Goal: Task Accomplishment & Management: Use online tool/utility

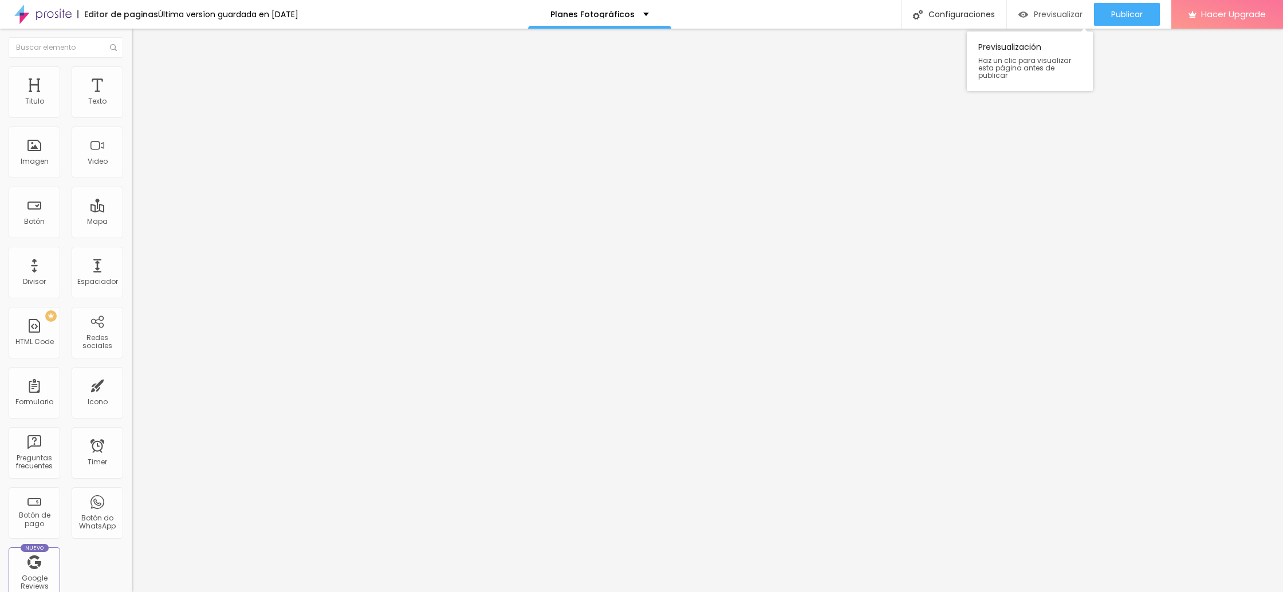
click at [1054, 13] on span "Previsualizar" at bounding box center [1058, 14] width 49 height 9
type input "28"
type input "29"
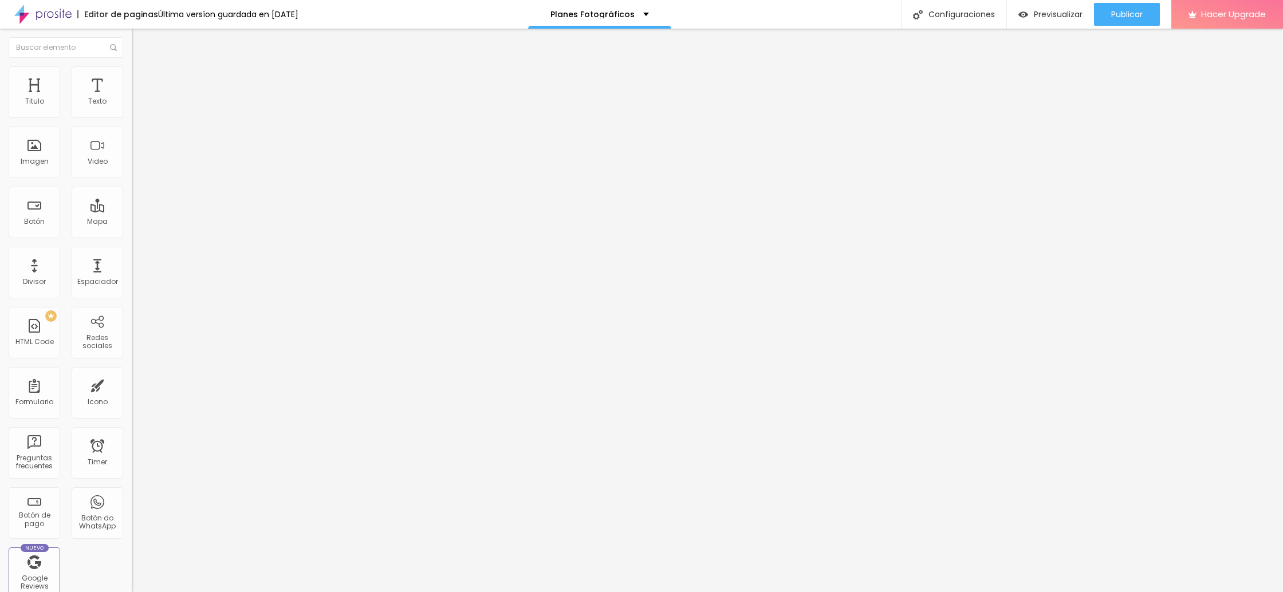
type input "30"
type input "31"
type input "32"
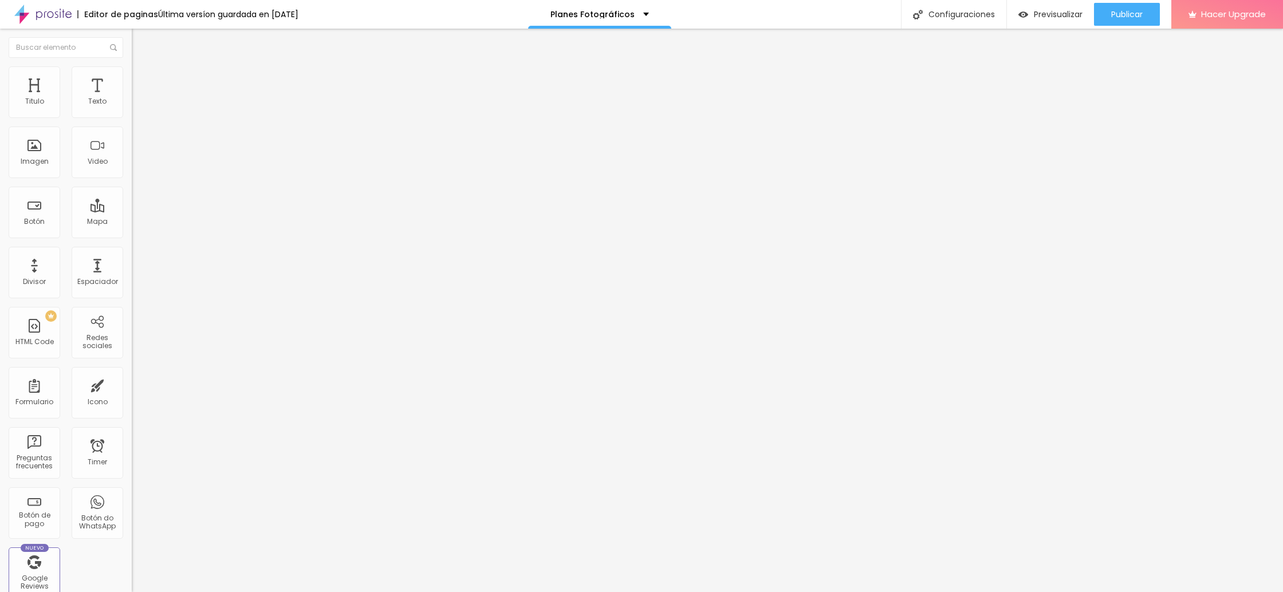
type input "32"
type input "31"
type input "30"
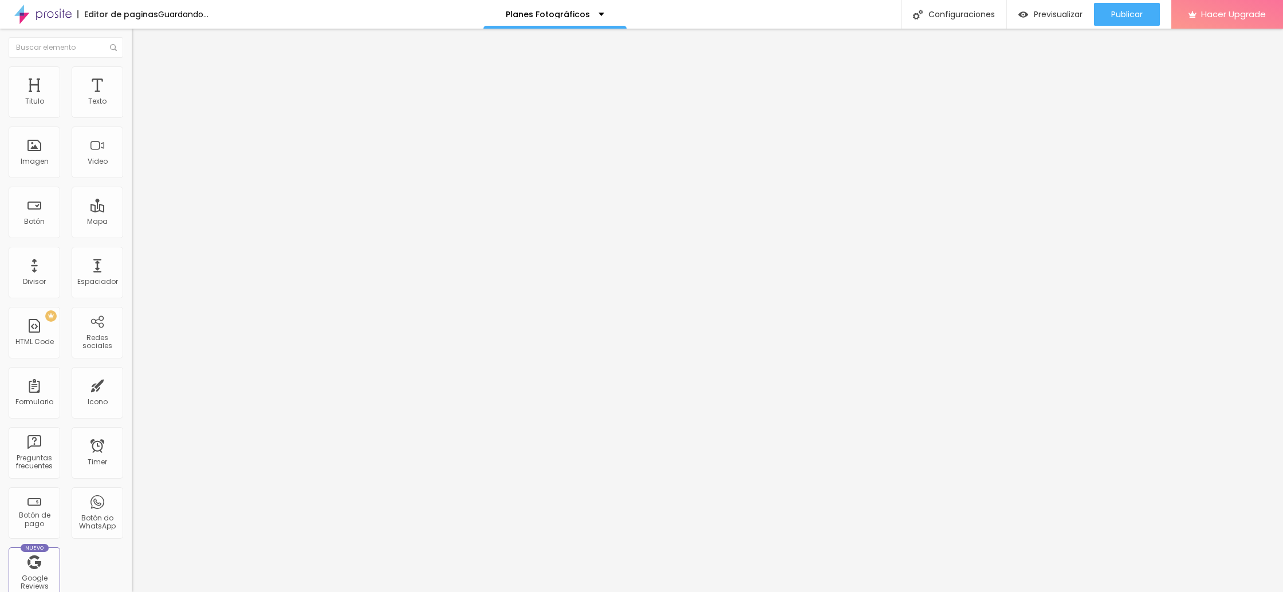
type input "29"
type input "28"
type input "27"
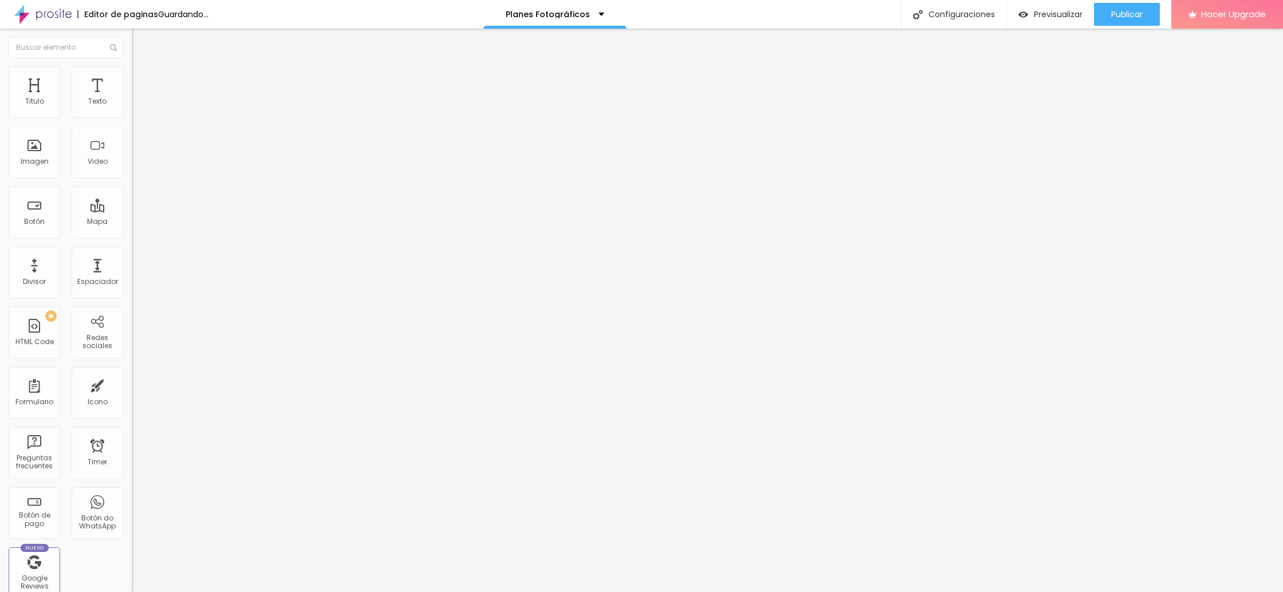
type input "27"
type input "26"
click at [132, 270] on input "range" at bounding box center [169, 274] width 74 height 9
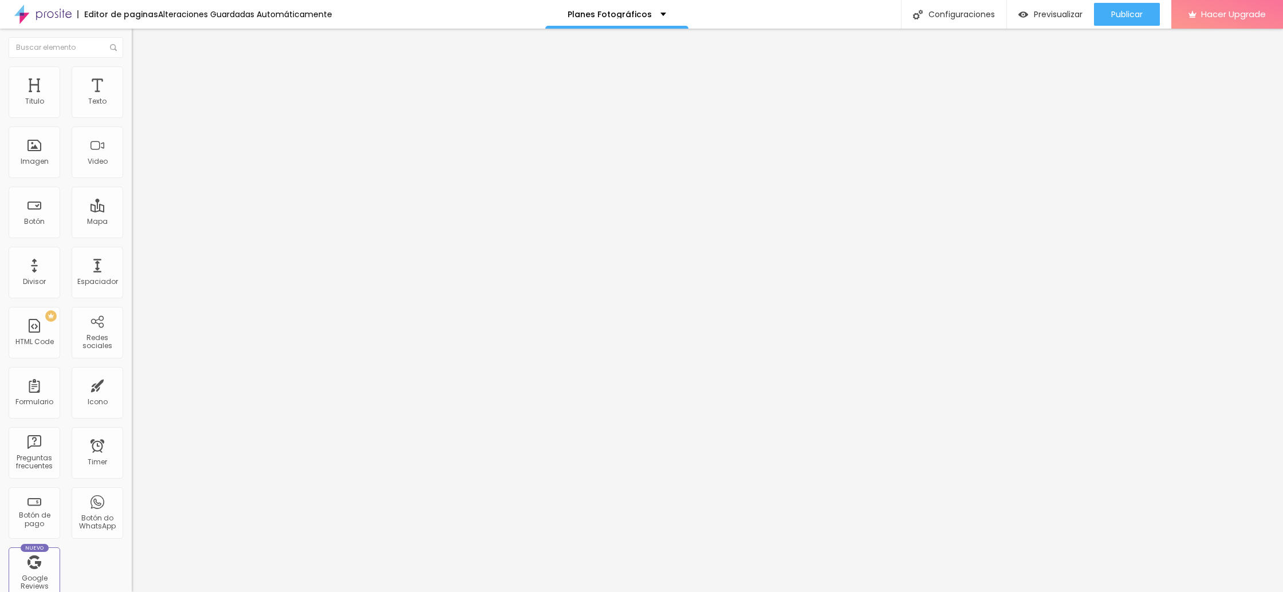
click at [140, 40] on div "Editar Titulo" at bounding box center [172, 41] width 65 height 9
click at [132, 67] on li "Avanzado" at bounding box center [198, 71] width 132 height 11
click at [142, 68] on span "Estilo" at bounding box center [151, 63] width 18 height 10
click at [136, 95] on icon "button" at bounding box center [140, 90] width 8 height 8
click at [132, 71] on li "Avanzado" at bounding box center [198, 71] width 132 height 11
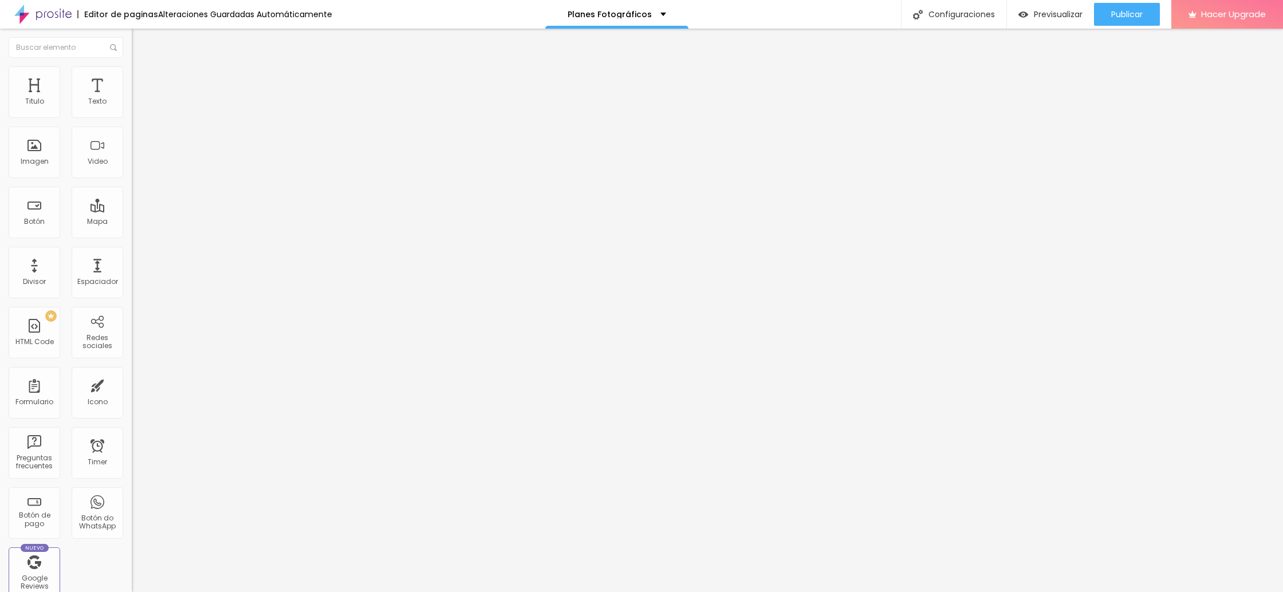
type input "12"
type input "15"
type input "17"
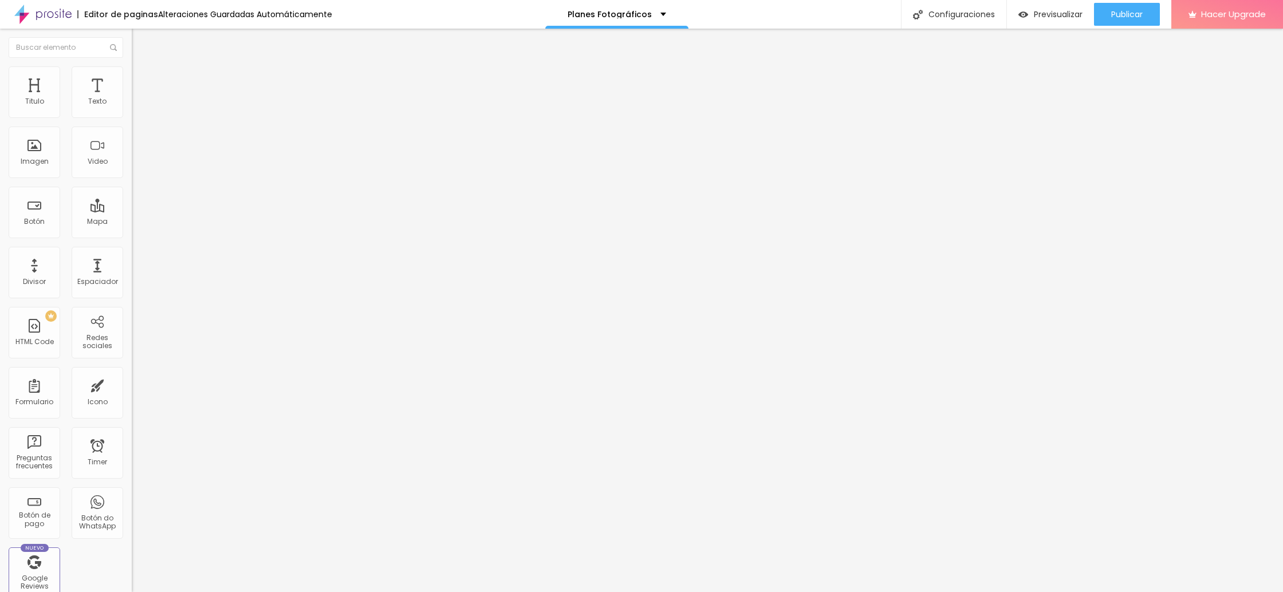
type input "17"
type input "18"
type input "20"
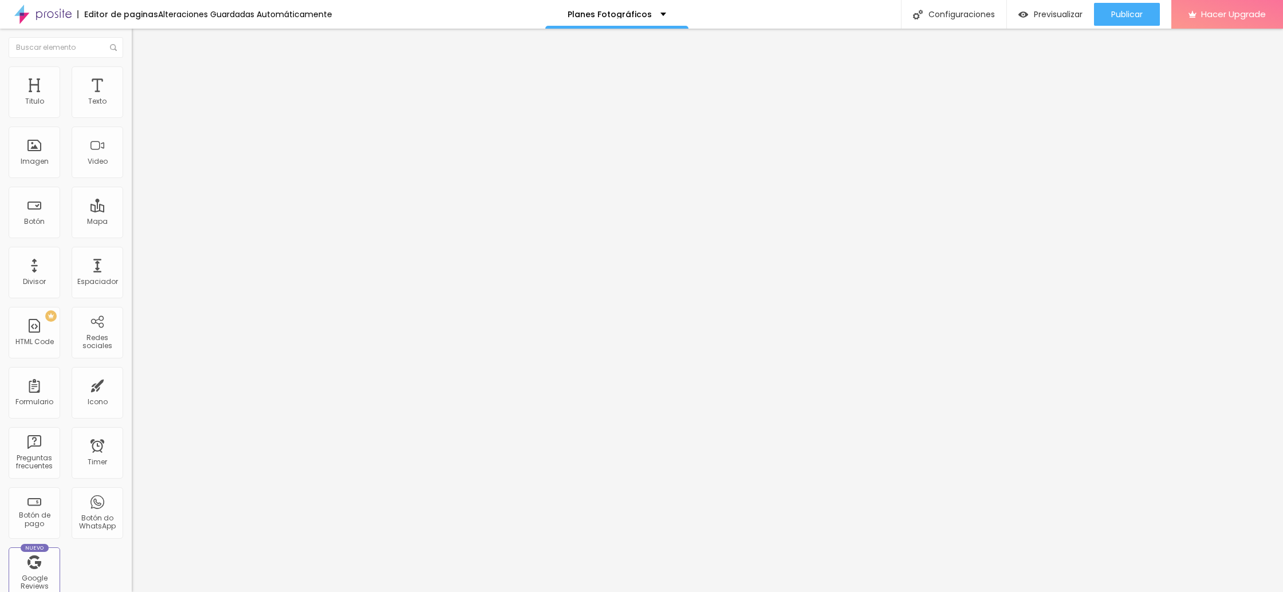
type input "21"
type input "22"
type input "23"
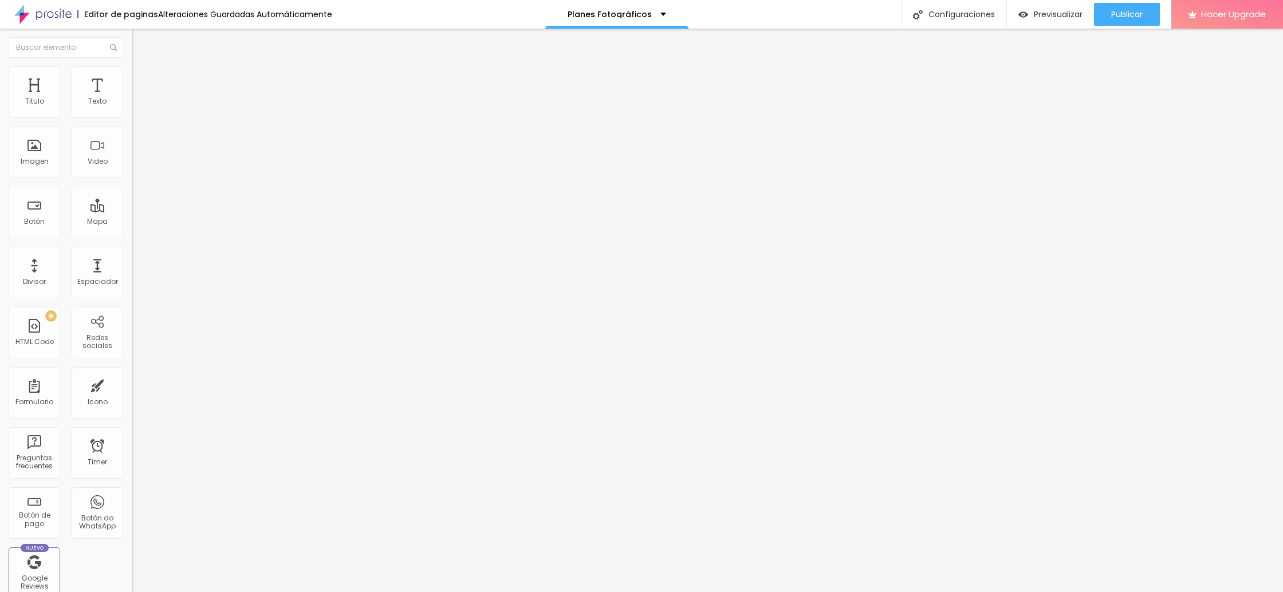
type input "23"
type input "30"
type input "32"
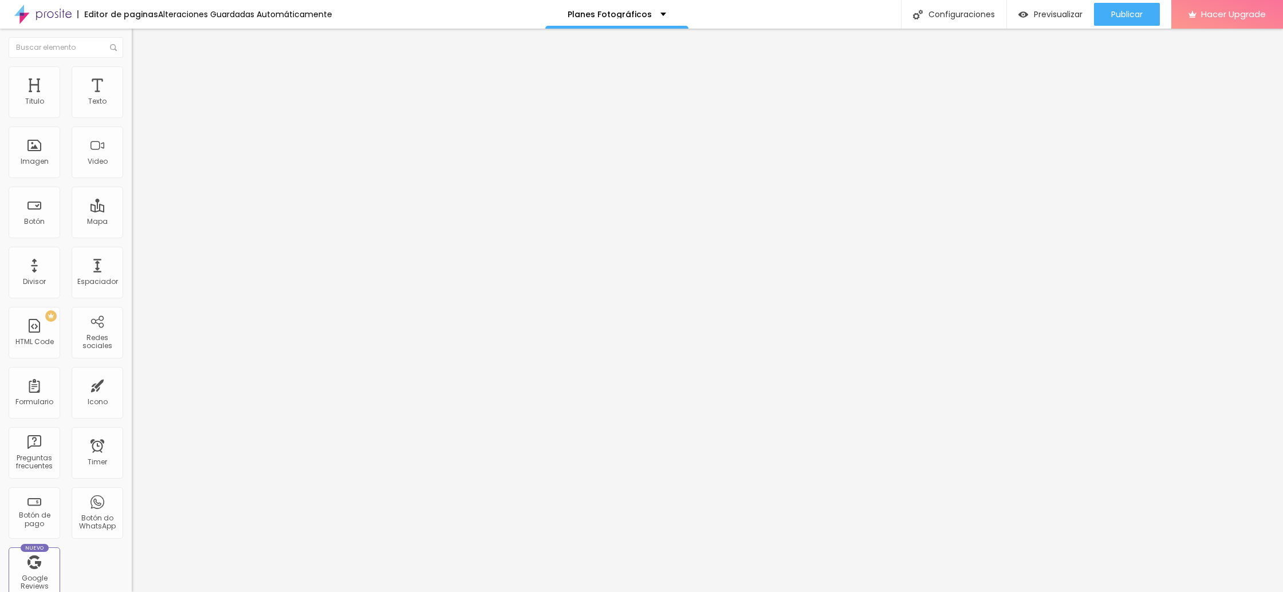
type input "33"
type input "34"
type input "36"
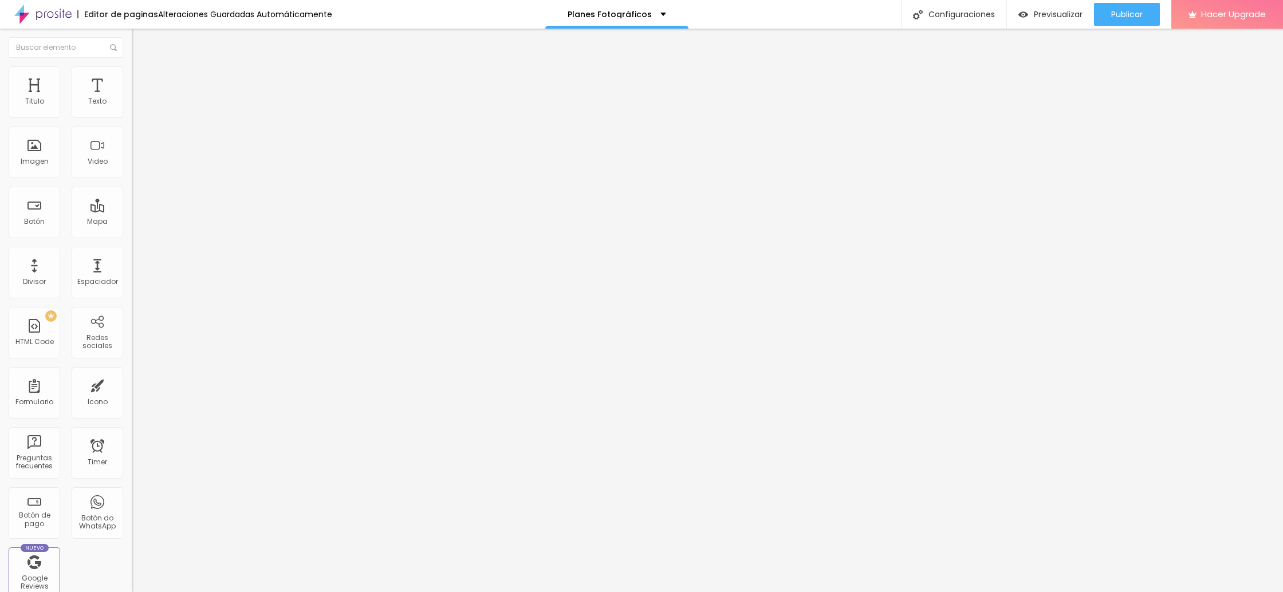
type input "36"
type input "37"
type input "38"
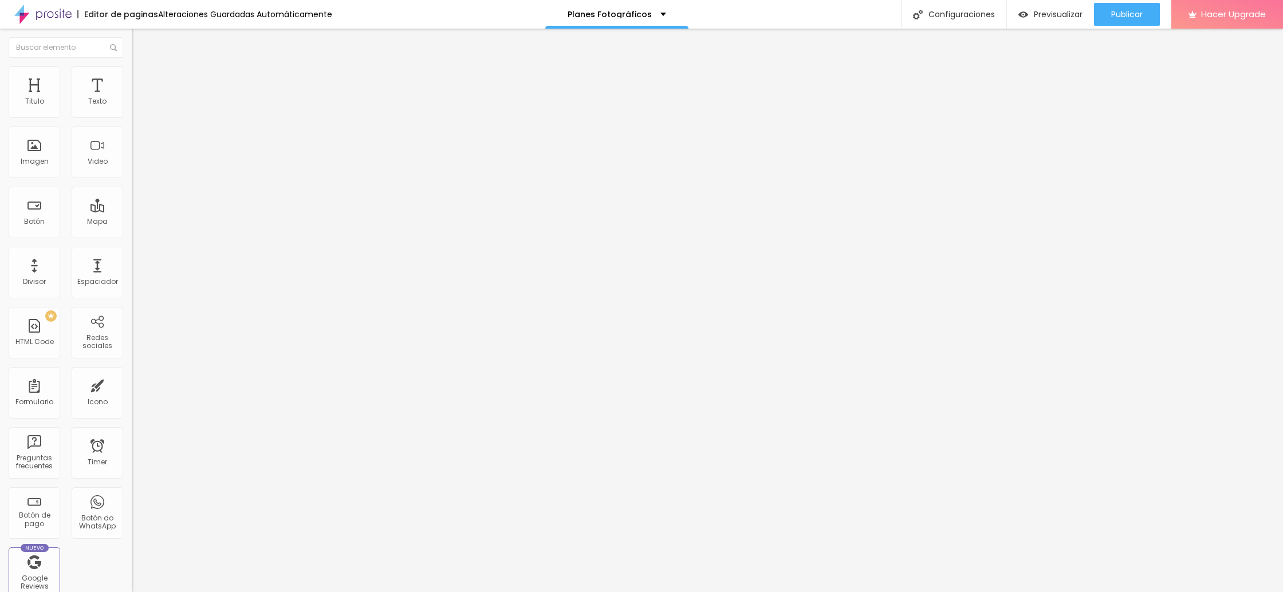
type input "37"
type input "34"
type input "32"
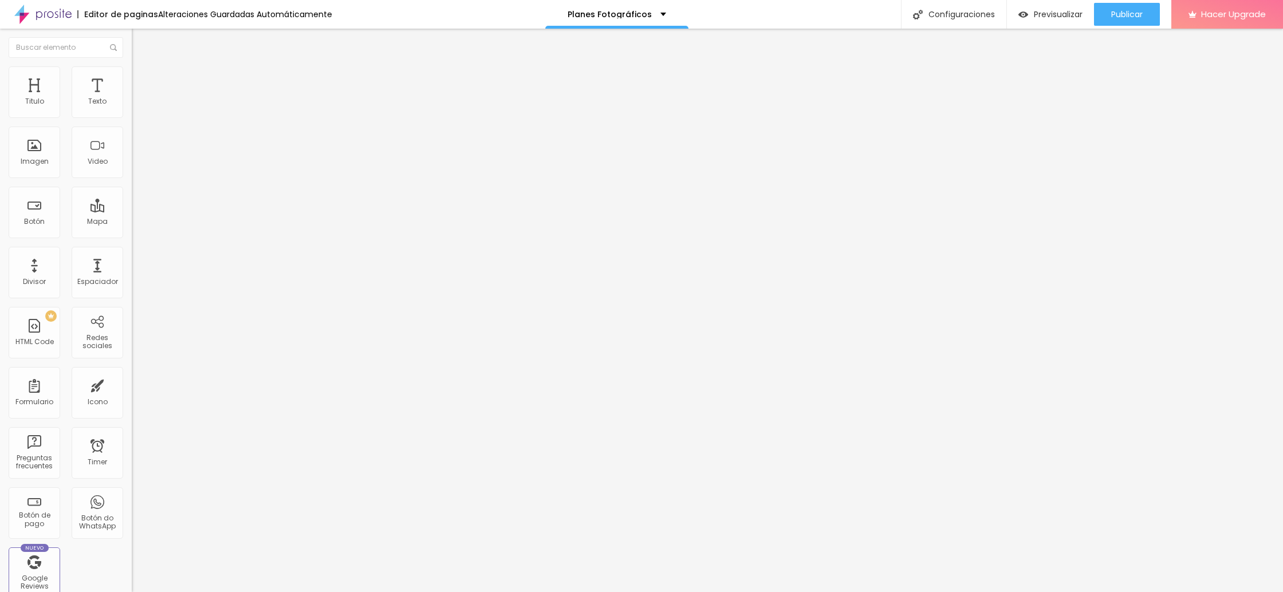
type input "32"
type input "31"
type input "30"
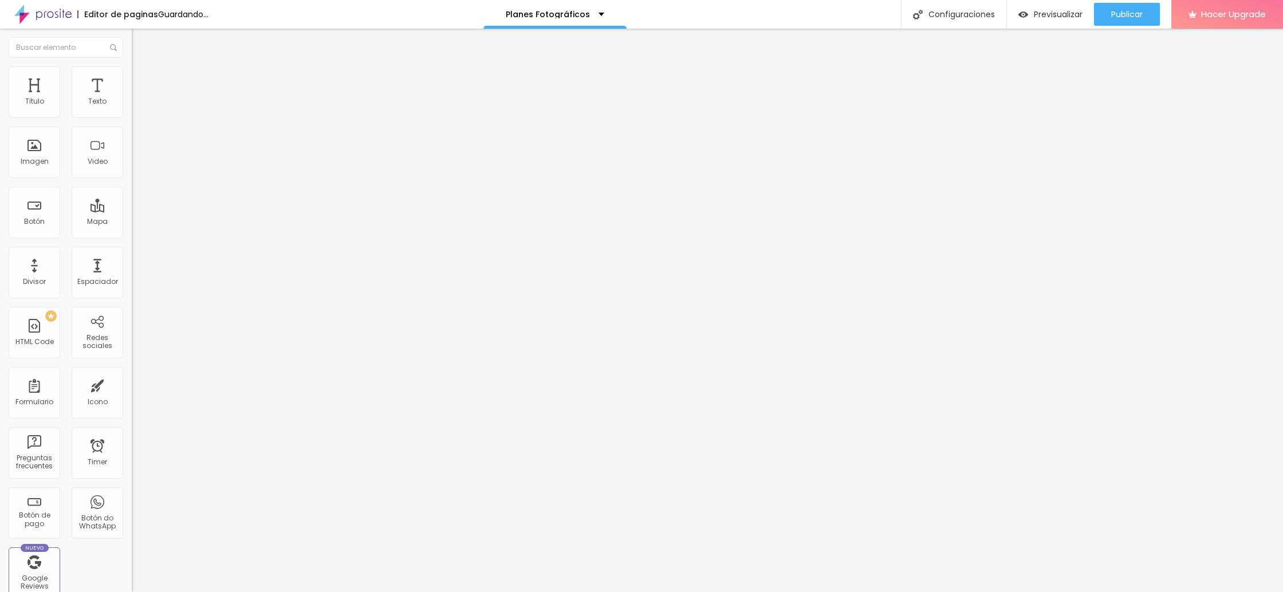
type input "28"
type input "26"
type input "25"
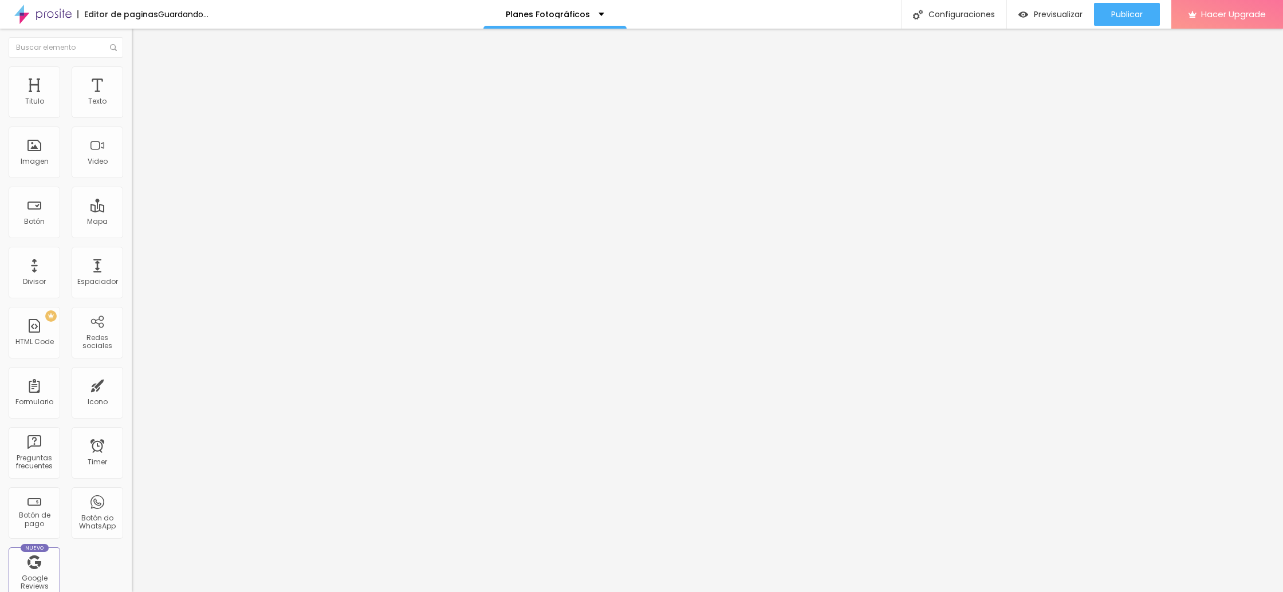
type input "25"
type input "24"
type input "23"
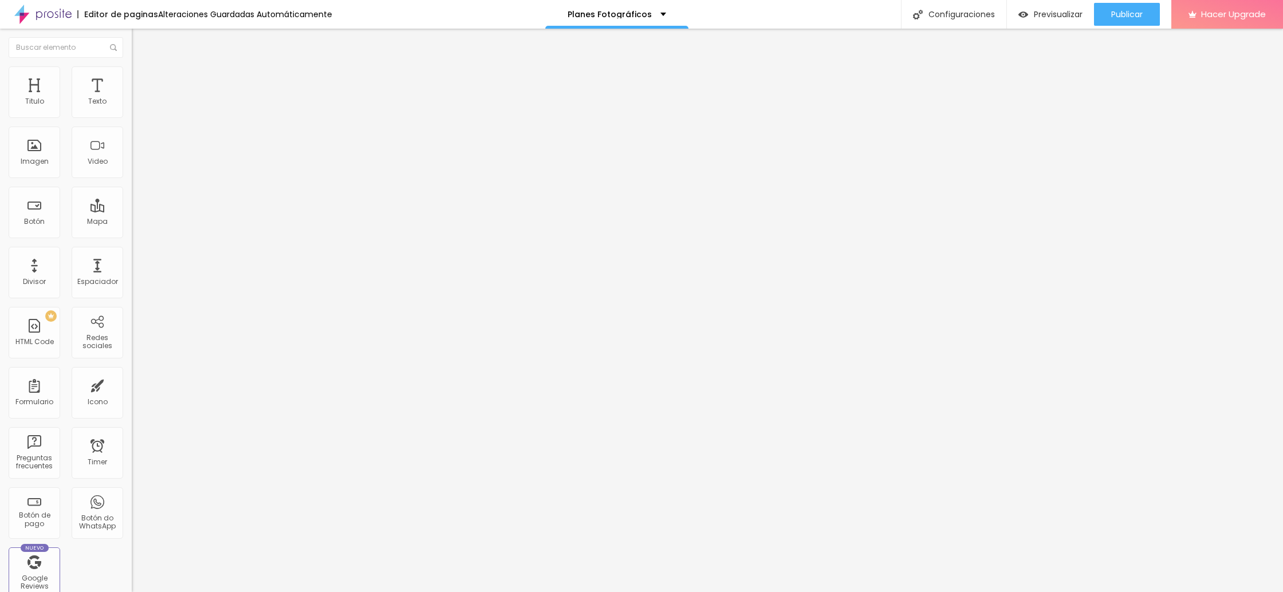
type input "22"
type input "21"
type input "20"
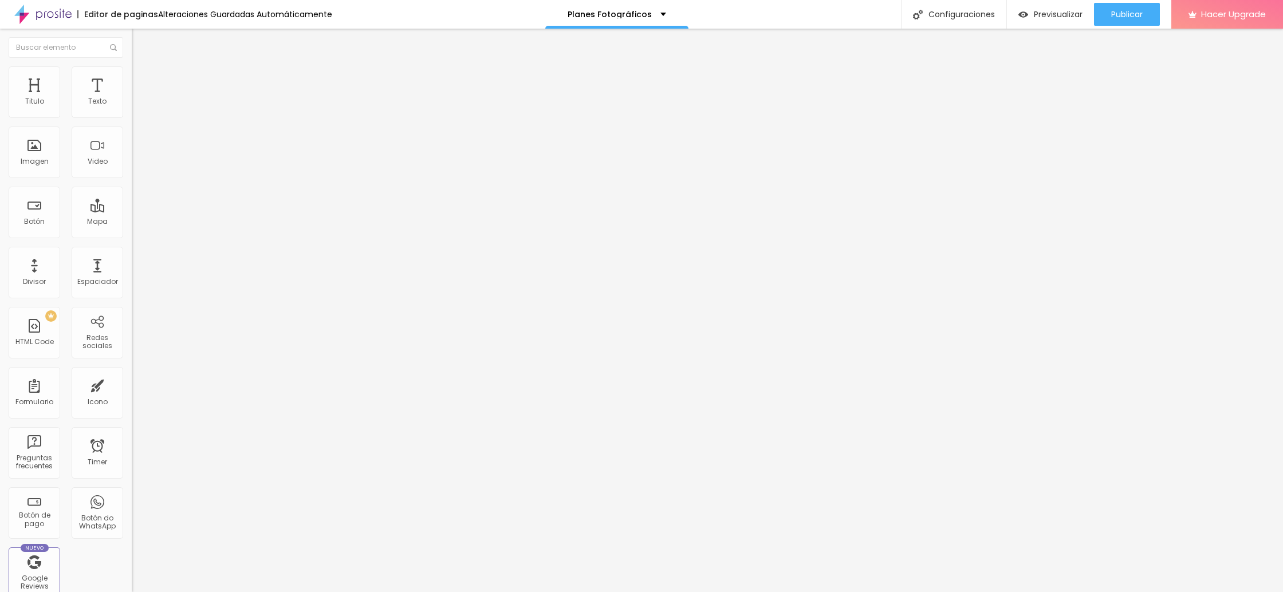
type input "20"
drag, startPoint x: 35, startPoint y: 109, endPoint x: 41, endPoint y: 112, distance: 6.4
type input "20"
click at [132, 211] on input "range" at bounding box center [169, 215] width 74 height 9
click at [142, 79] on span "Avanzado" at bounding box center [160, 74] width 37 height 10
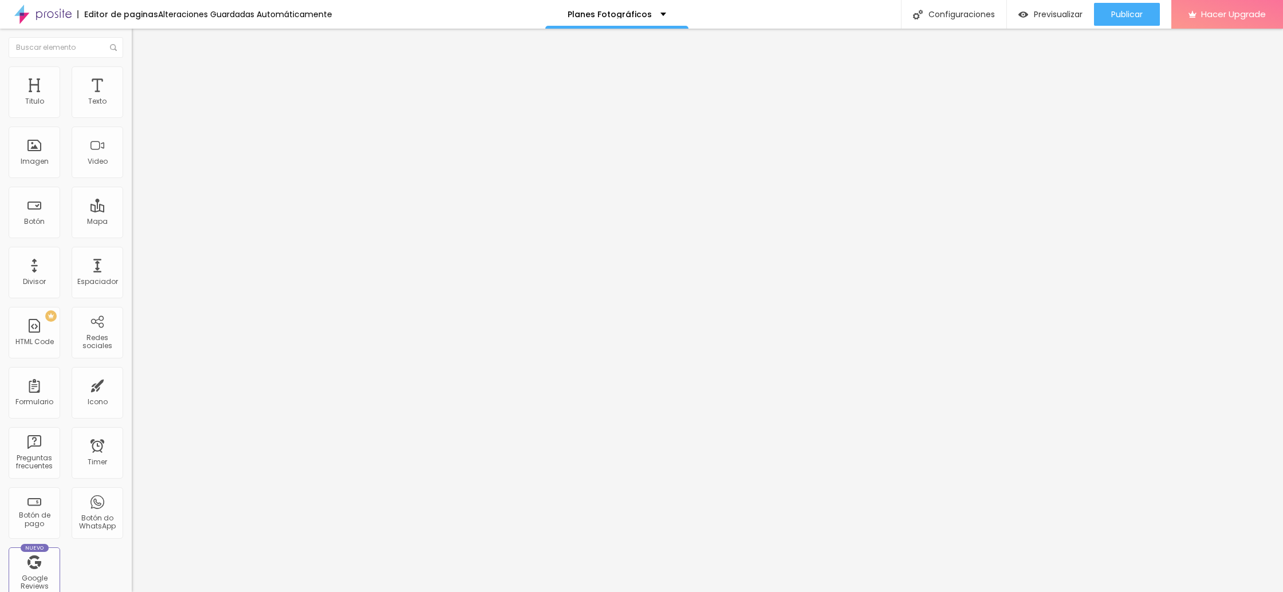
drag, startPoint x: 34, startPoint y: 138, endPoint x: 41, endPoint y: 138, distance: 6.3
click at [132, 373] on div at bounding box center [198, 378] width 132 height 10
type input "7"
type input "9"
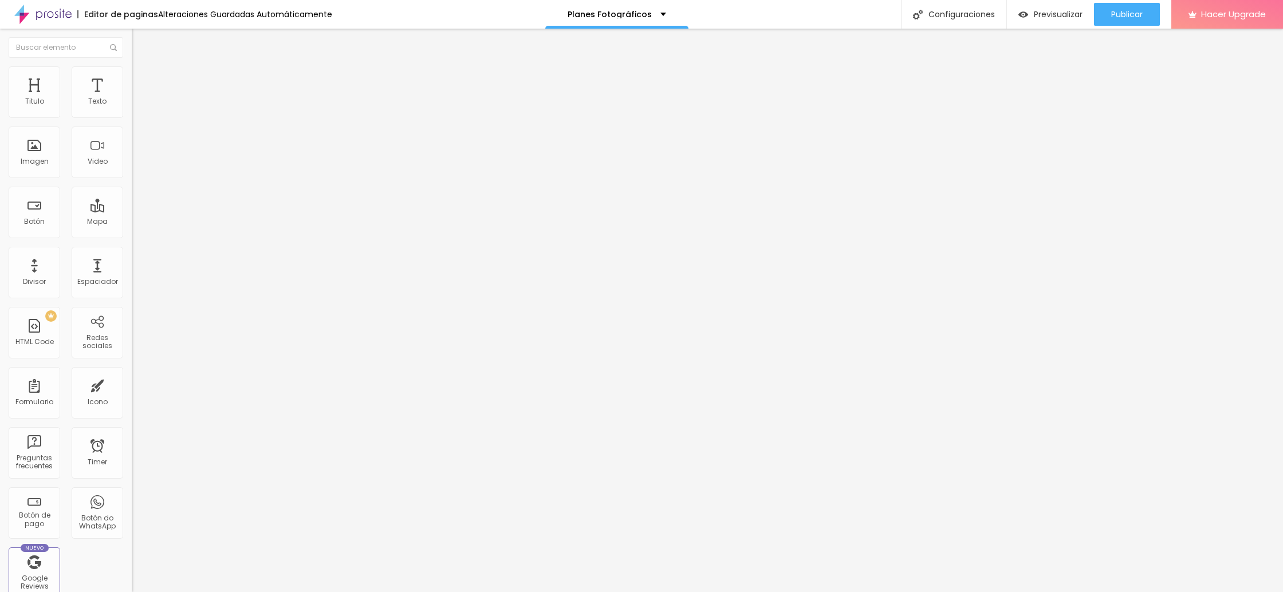
type input "9"
type input "11"
type input "13"
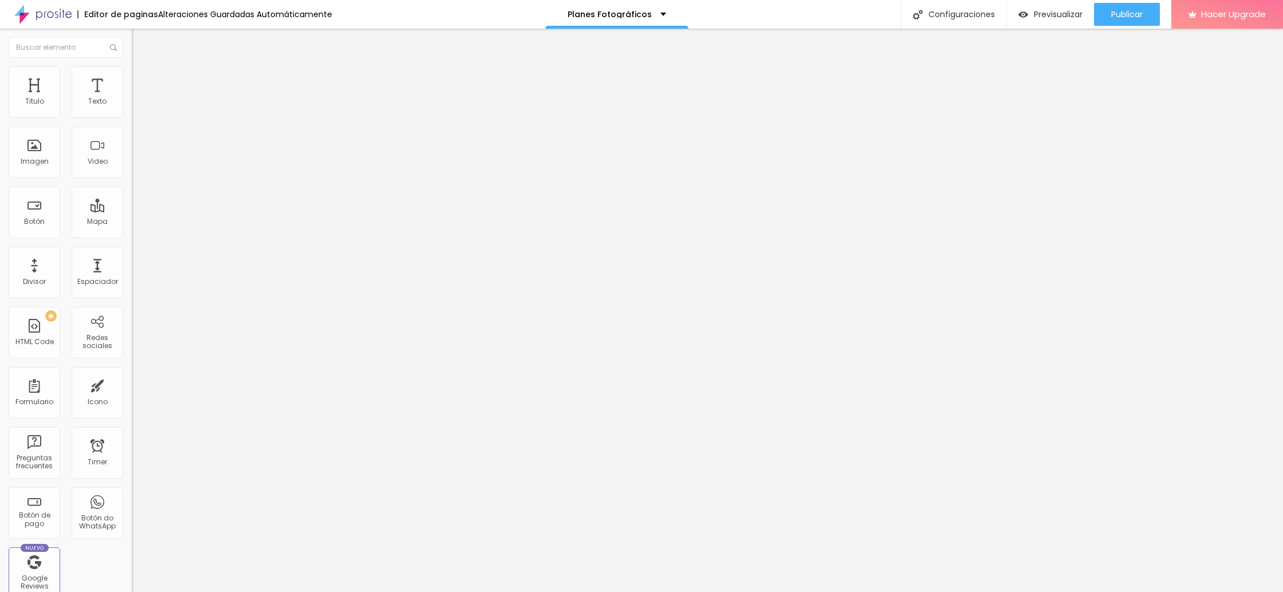
type input "14"
type input "20"
type input "21"
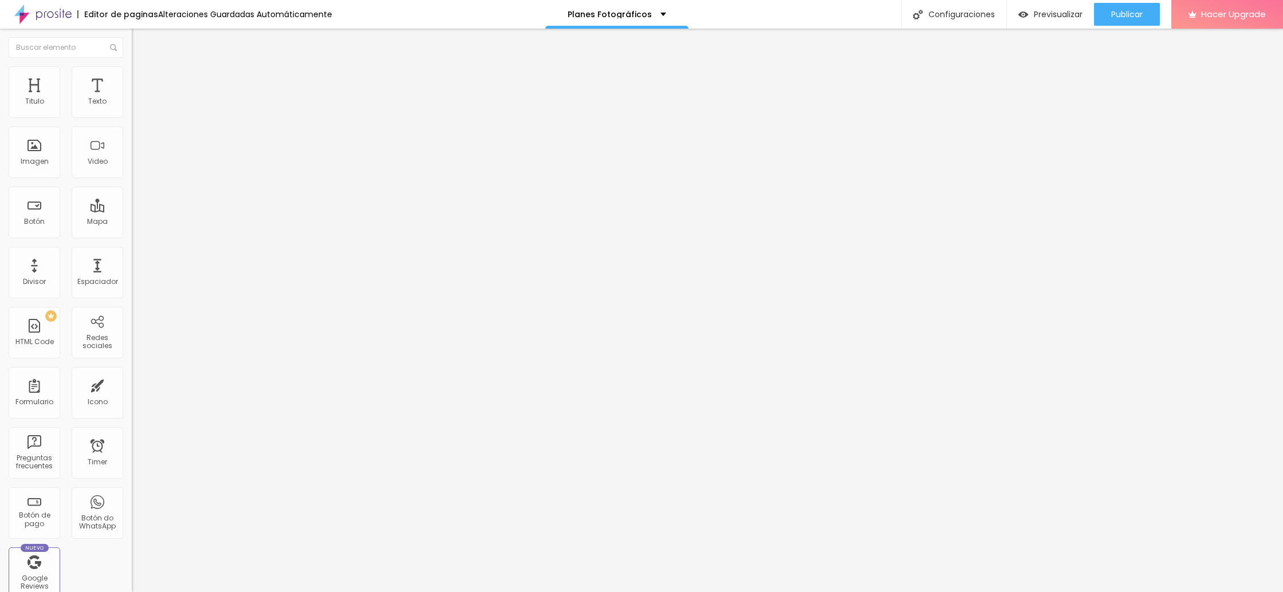
type input "21"
type input "20"
drag, startPoint x: 32, startPoint y: 135, endPoint x: 41, endPoint y: 135, distance: 9.2
type input "20"
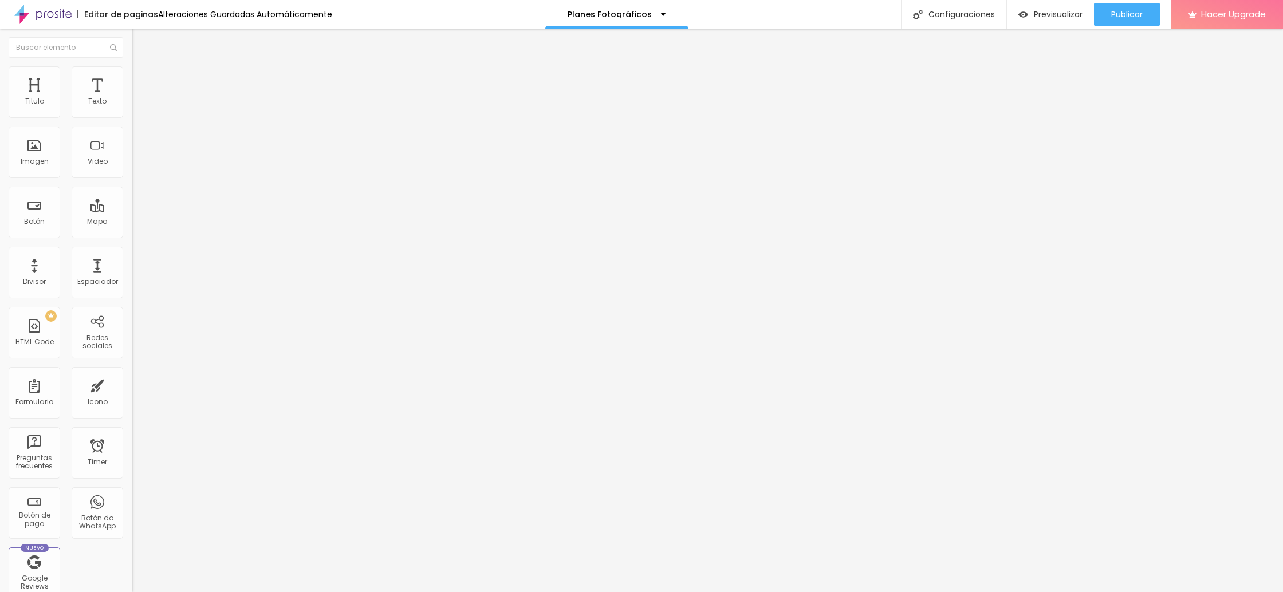
click at [132, 373] on input "range" at bounding box center [169, 377] width 74 height 9
click at [132, 65] on img at bounding box center [137, 60] width 10 height 10
click at [132, 73] on li "Avanzado" at bounding box center [198, 71] width 132 height 11
click at [142, 78] on span "Avanzado" at bounding box center [160, 74] width 37 height 10
click at [132, 65] on img at bounding box center [137, 60] width 10 height 10
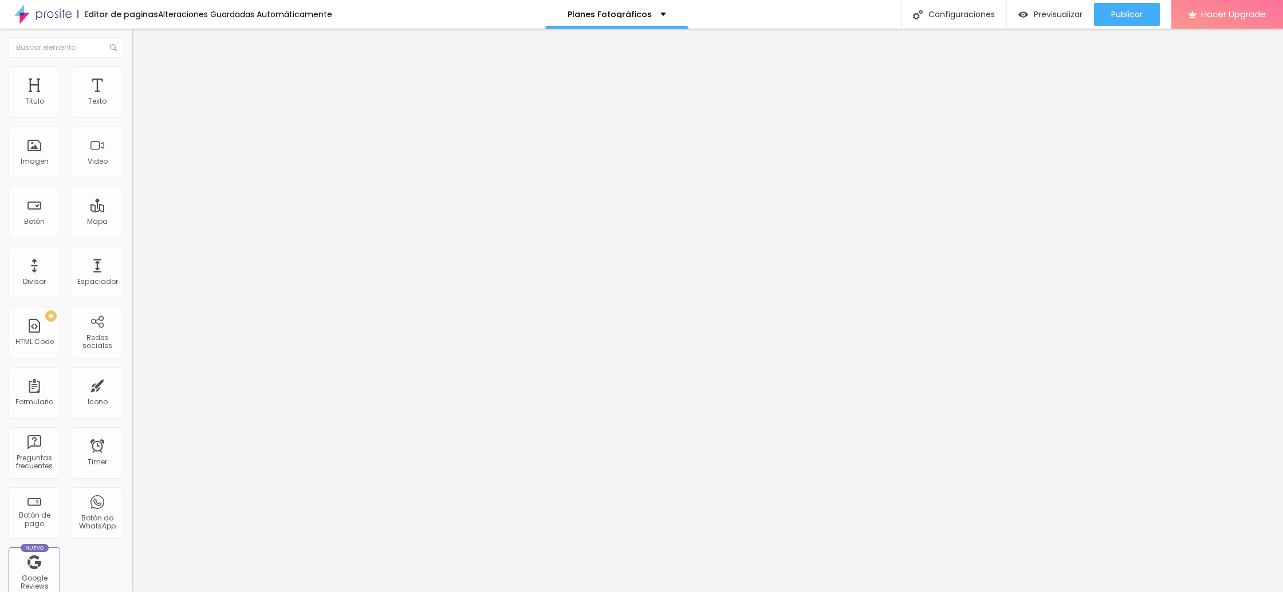
click at [132, 76] on li "Avanzado" at bounding box center [198, 71] width 132 height 11
type input "7"
type input "8"
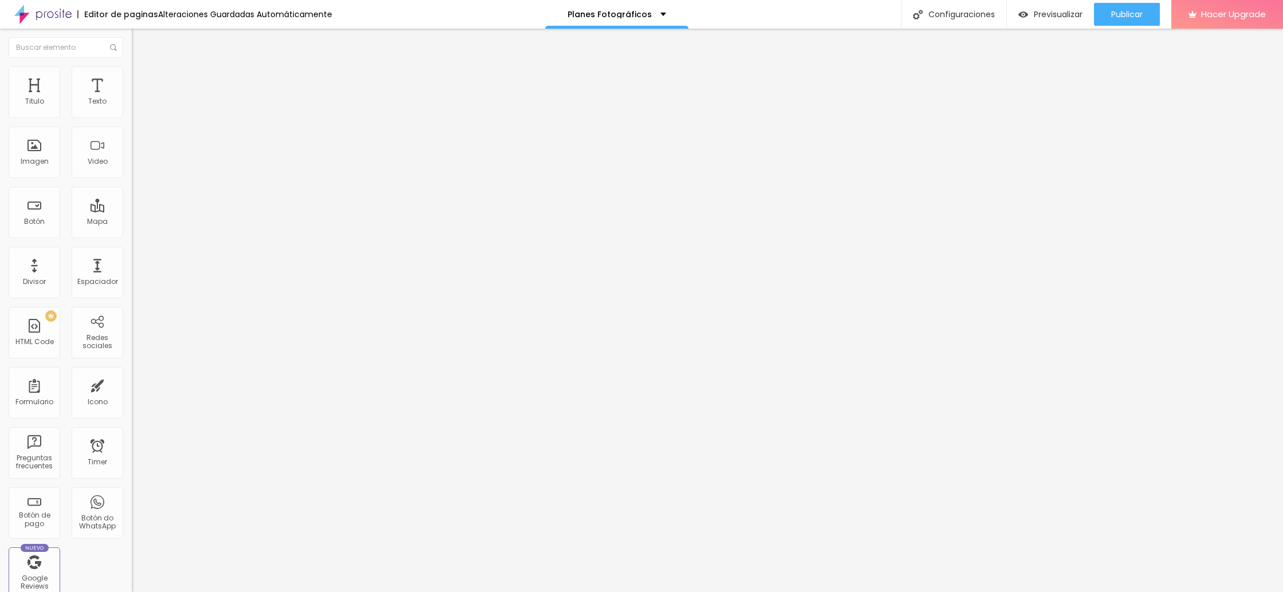
type input "9"
type input "10"
type input "14"
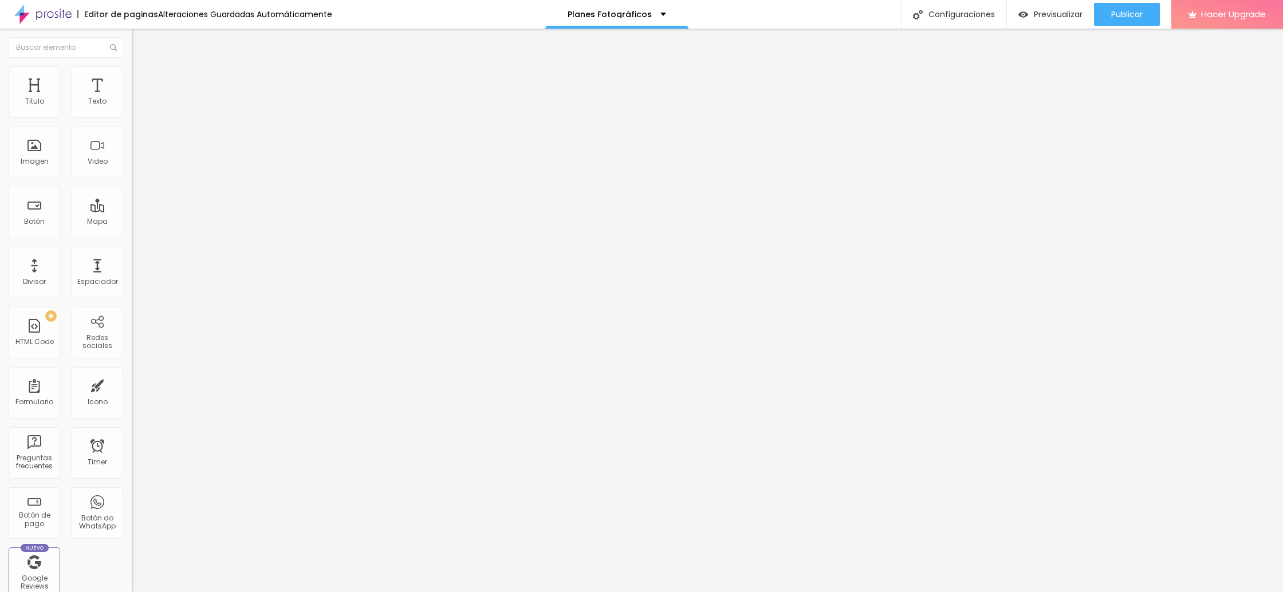
type input "14"
type input "16"
type input "17"
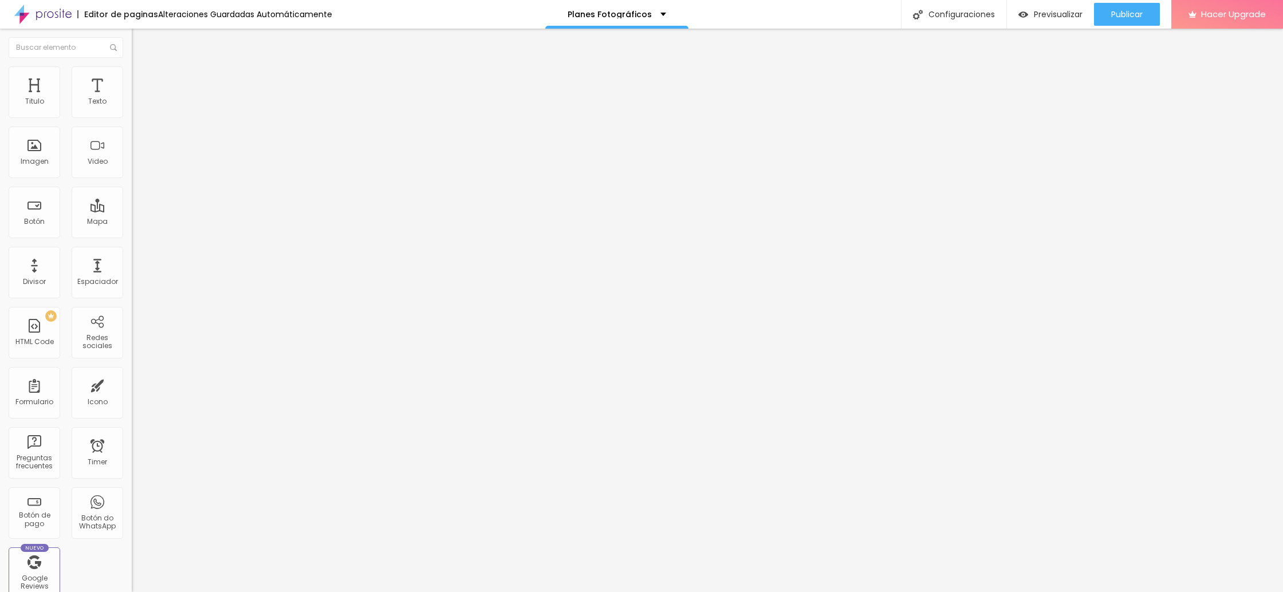
type input "19"
type input "20"
type input "21"
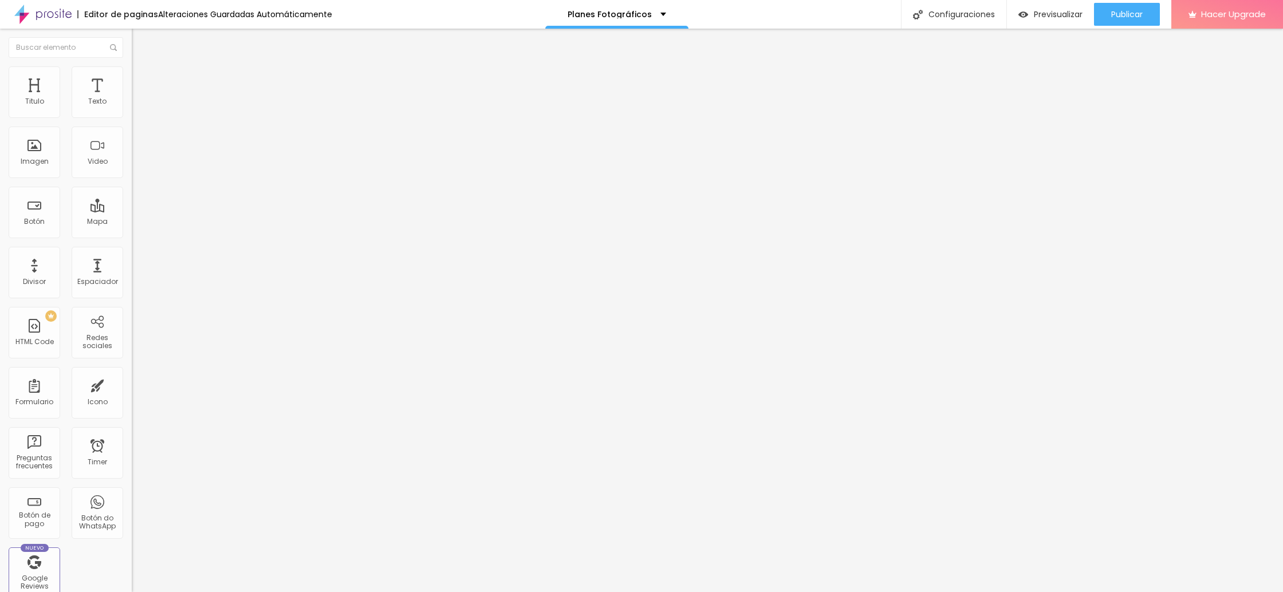
type input "21"
type input "22"
type input "23"
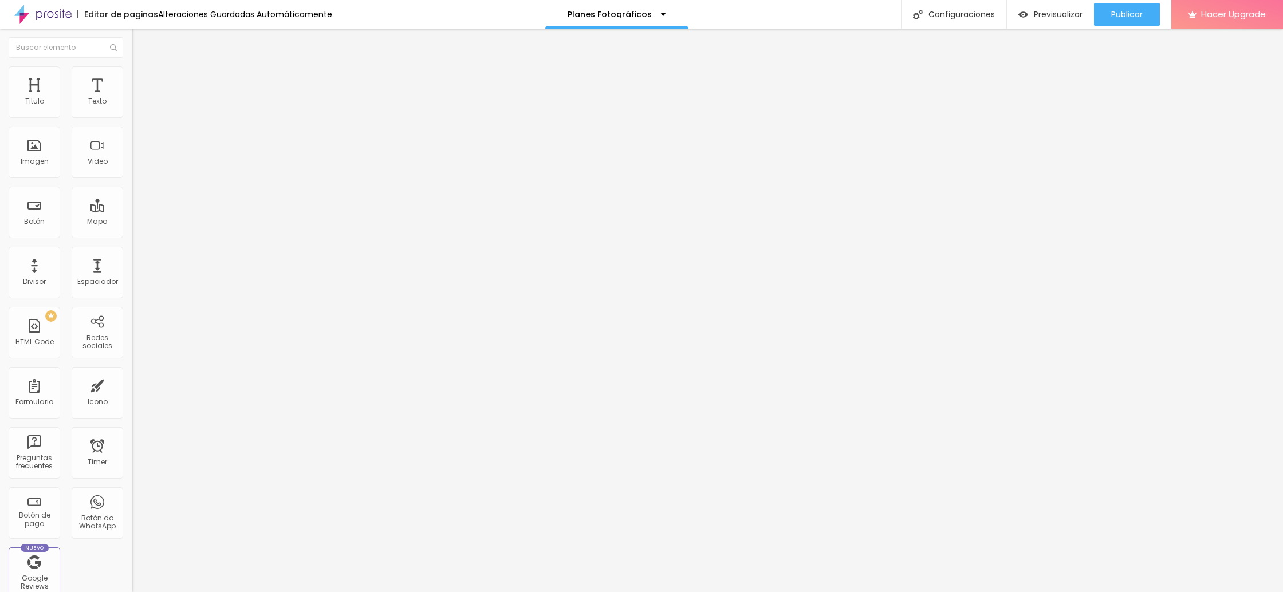
type input "25"
type input "27"
type input "29"
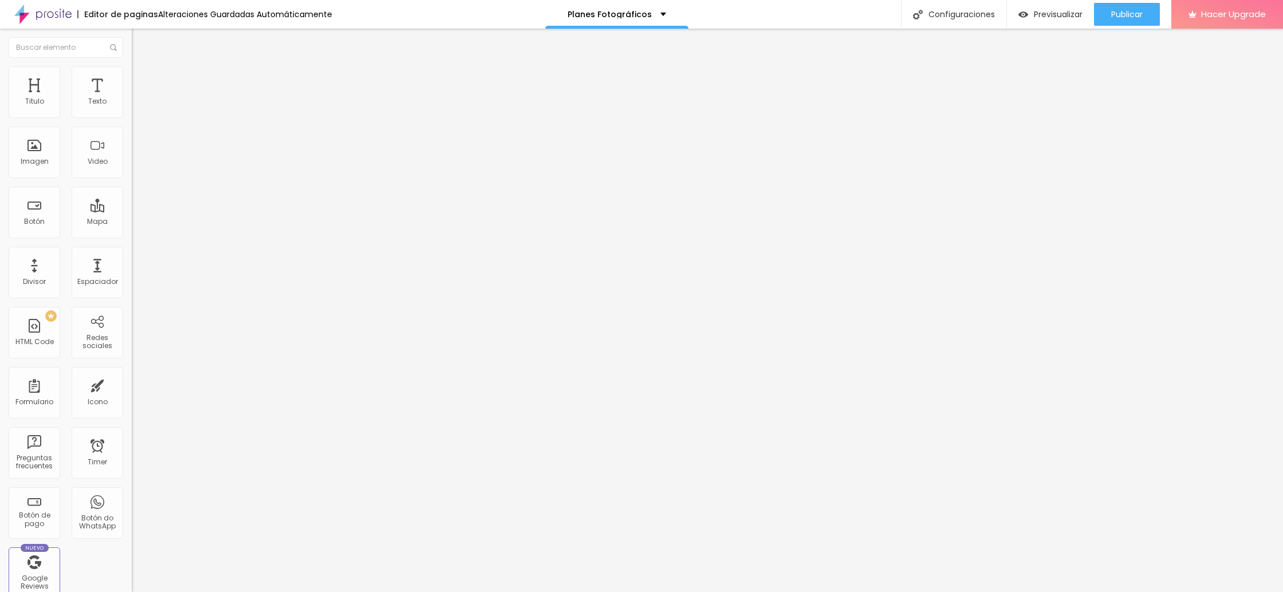
type input "29"
type input "31"
type input "32"
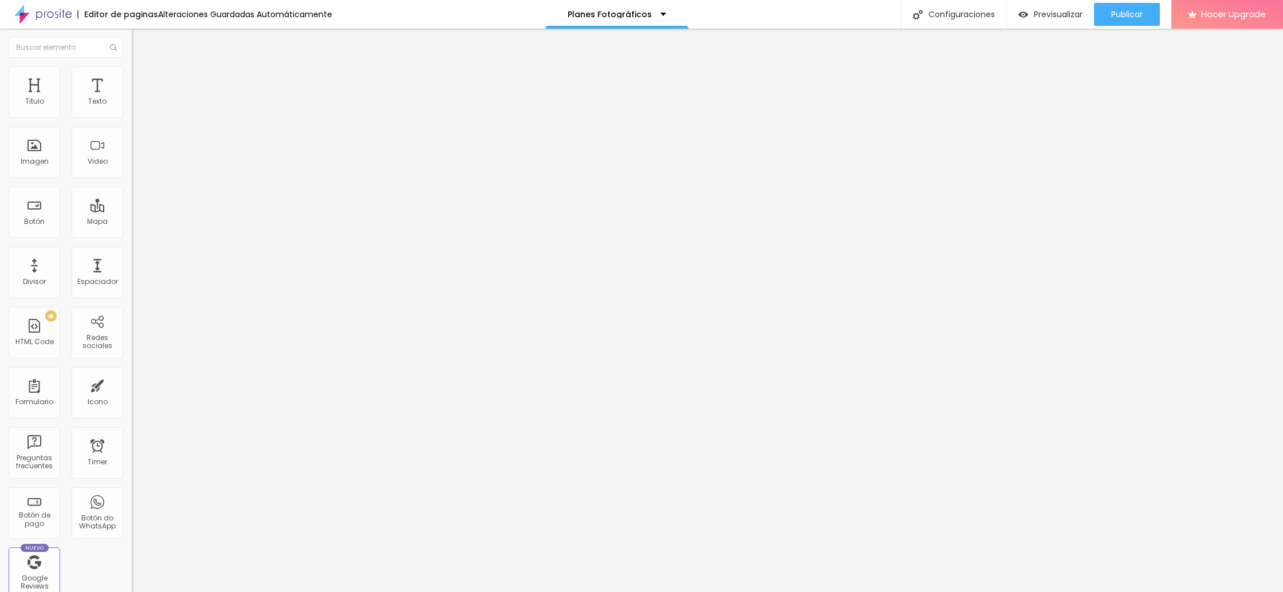
type input "33"
type input "32"
type input "31"
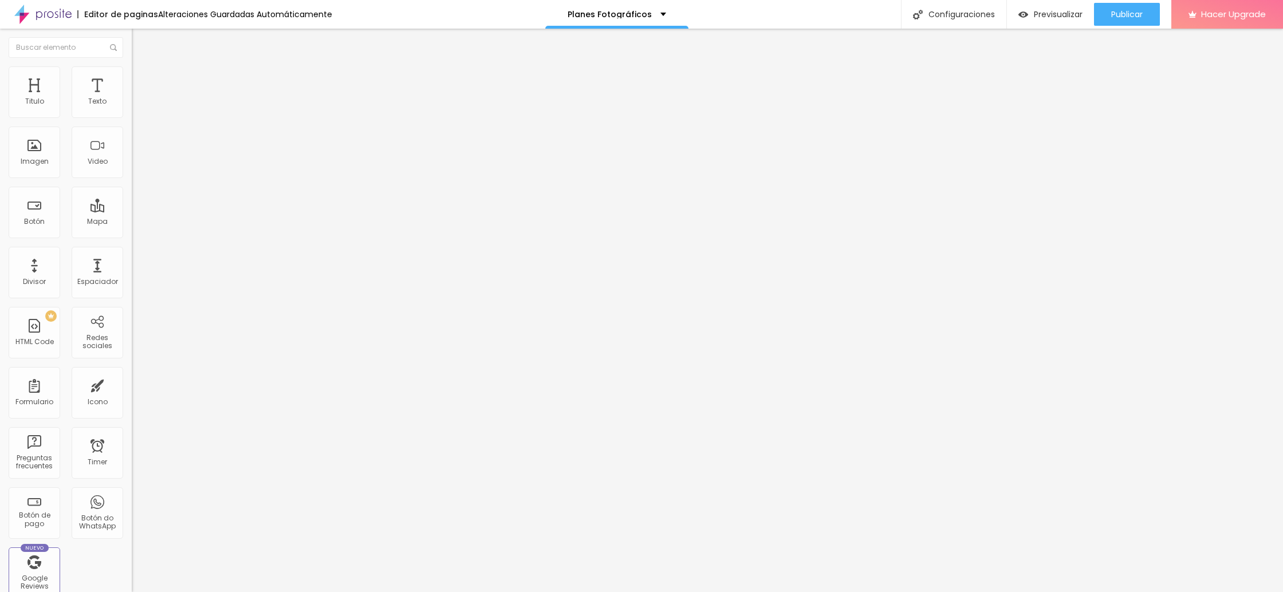
type input "31"
type input "30"
type input "29"
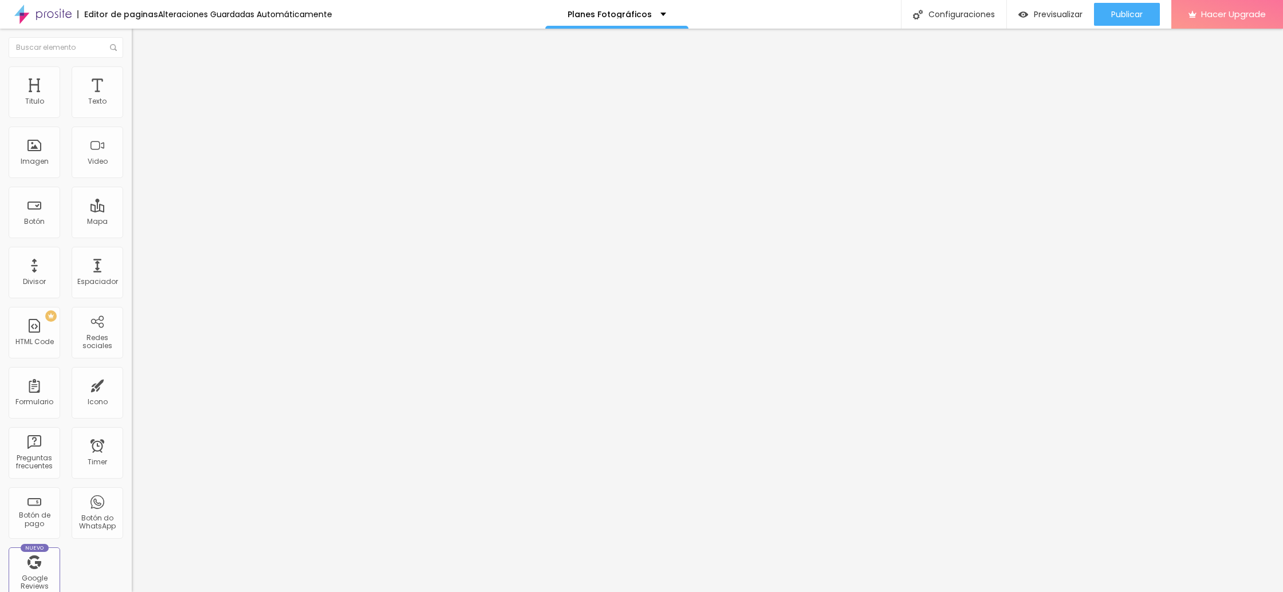
type input "28"
type input "27"
drag, startPoint x: 33, startPoint y: 113, endPoint x: 48, endPoint y: 132, distance: 24.5
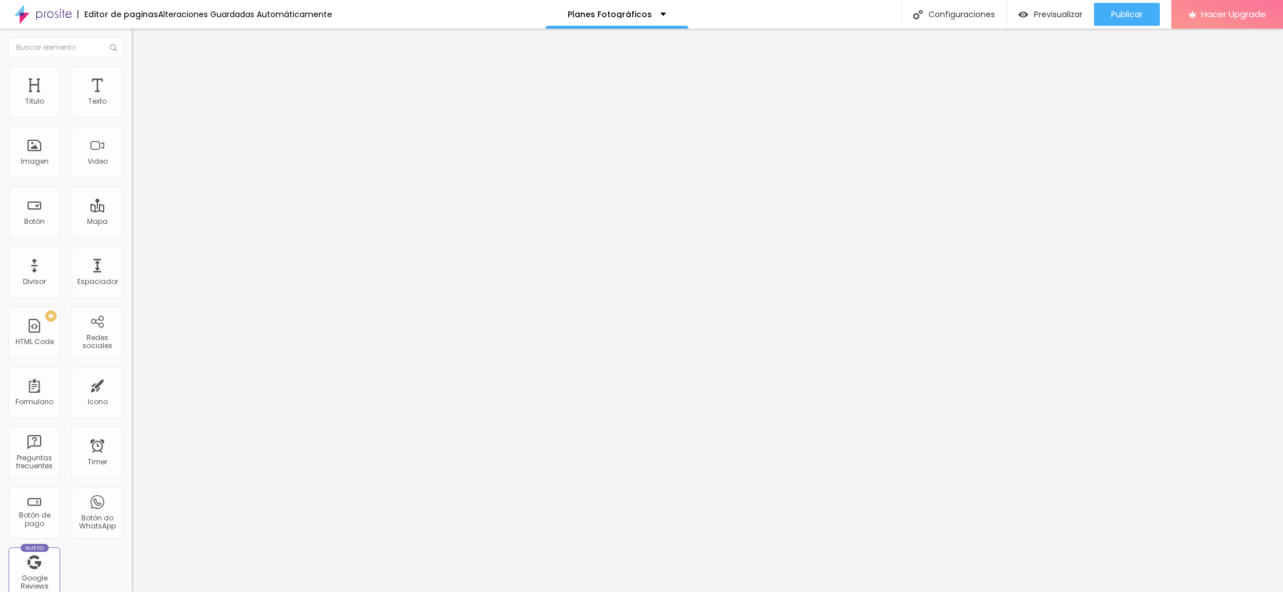
click at [132, 211] on input "range" at bounding box center [169, 215] width 74 height 9
click at [1045, 20] on div "Previsualizar" at bounding box center [1050, 14] width 64 height 23
type input "25"
type input "27"
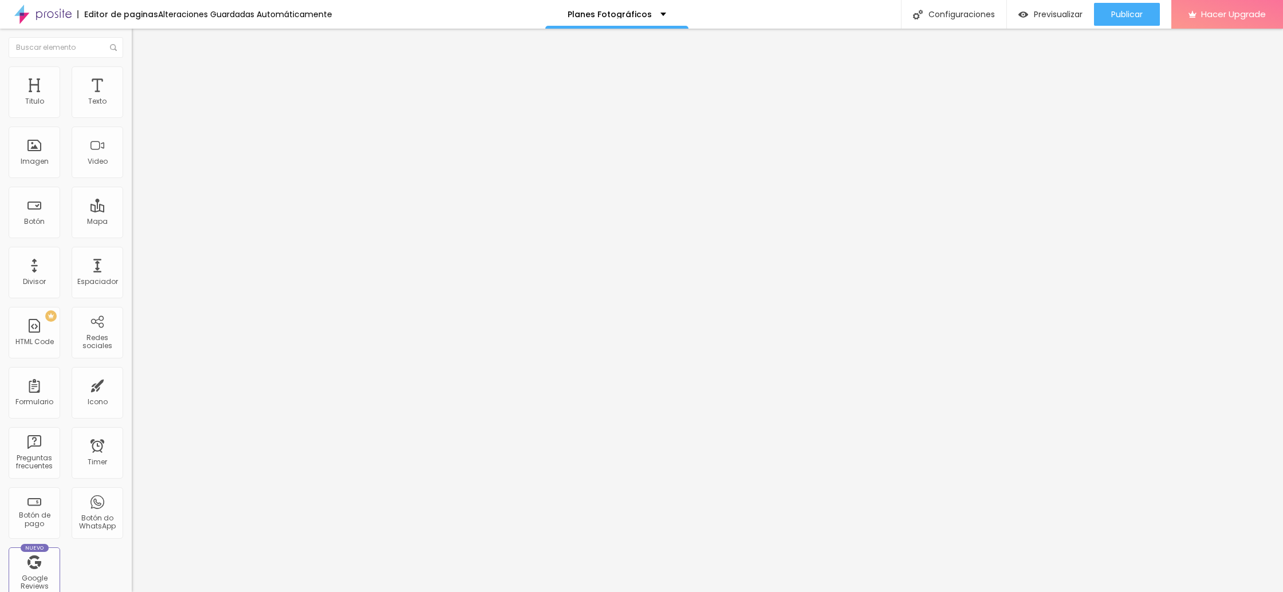
type input "27"
type input "28"
type input "29"
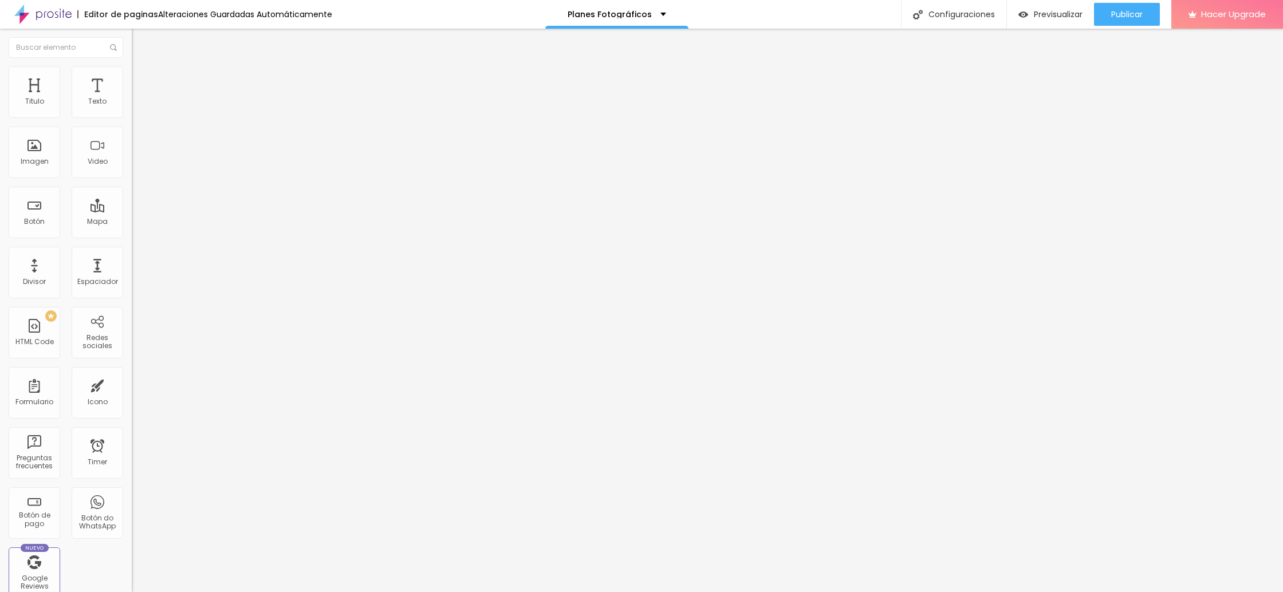
type input "30"
type input "33"
type input "34"
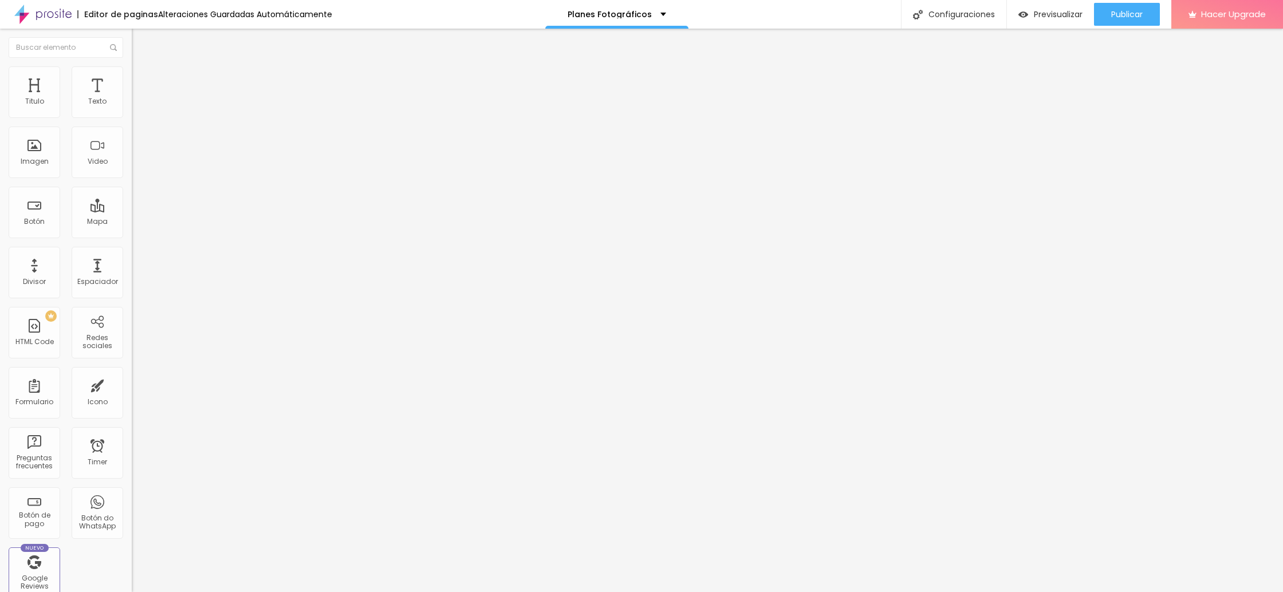
type input "34"
type input "35"
type input "36"
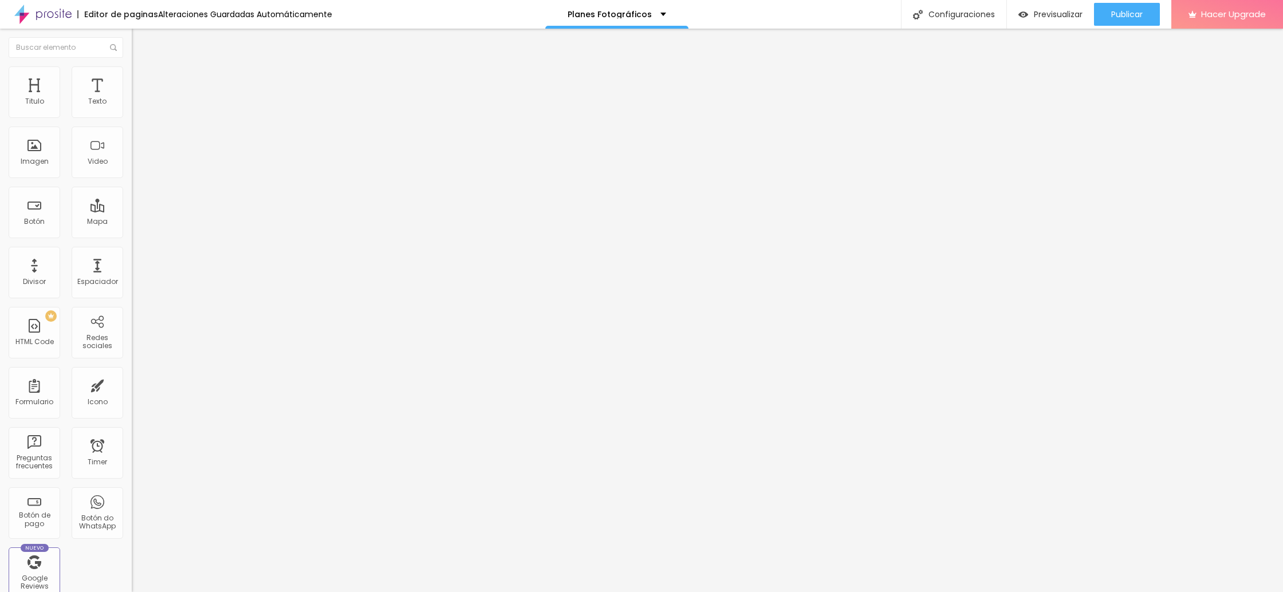
type input "38"
type input "40"
type input "41"
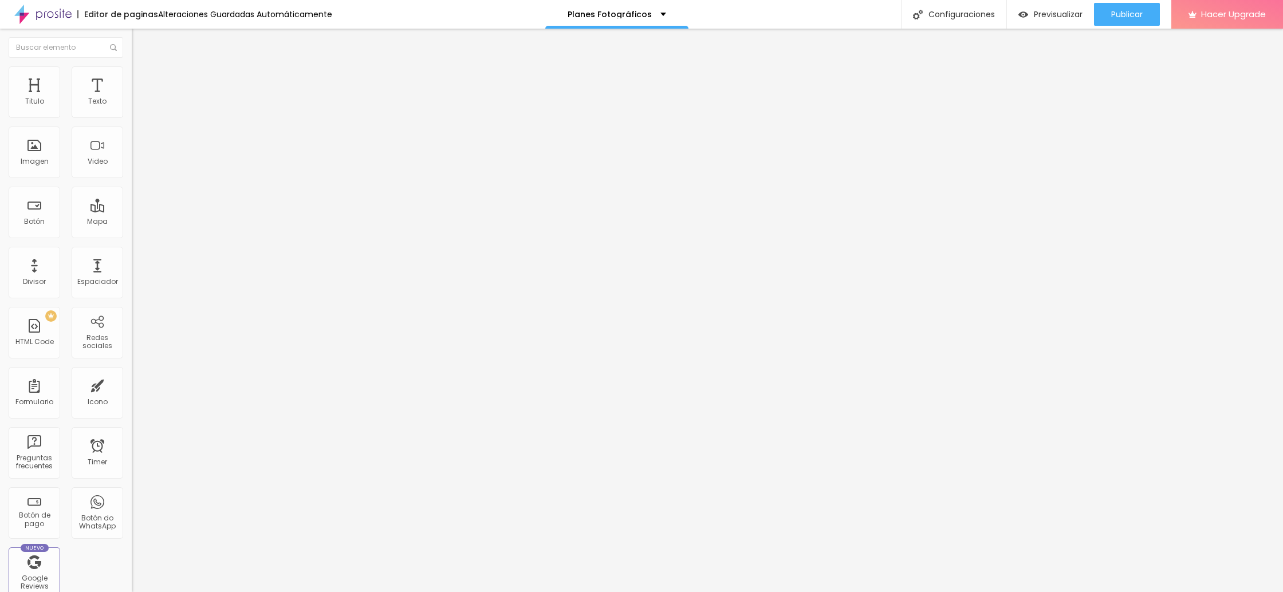
type input "41"
type input "42"
type input "43"
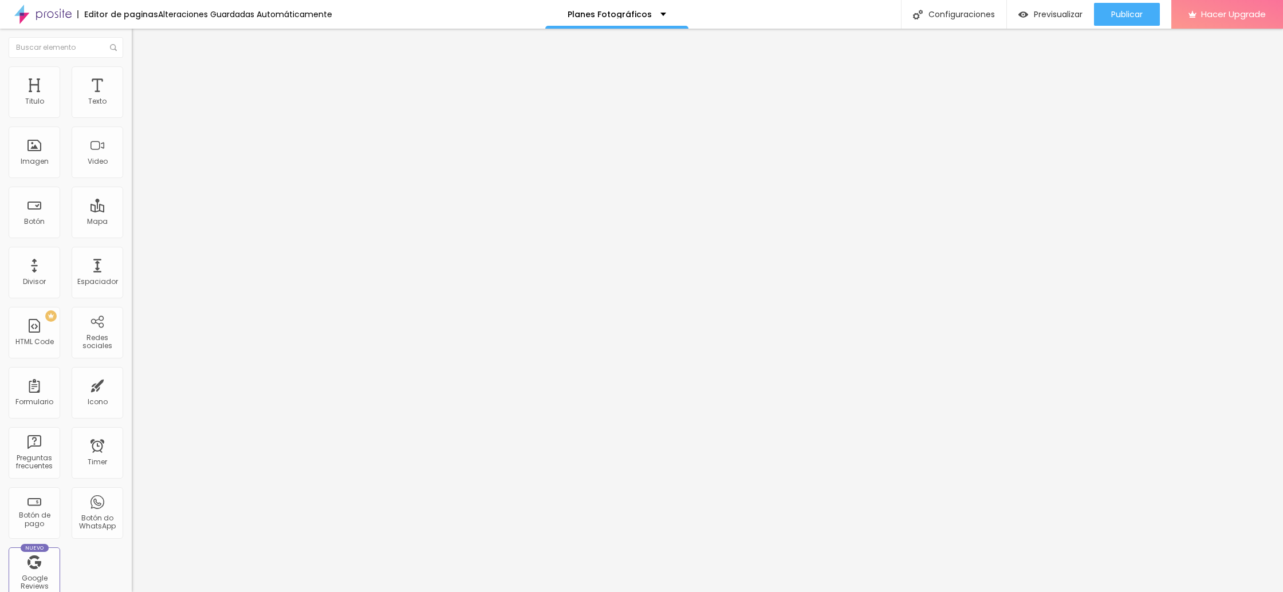
type input "44"
type input "45"
type input "46"
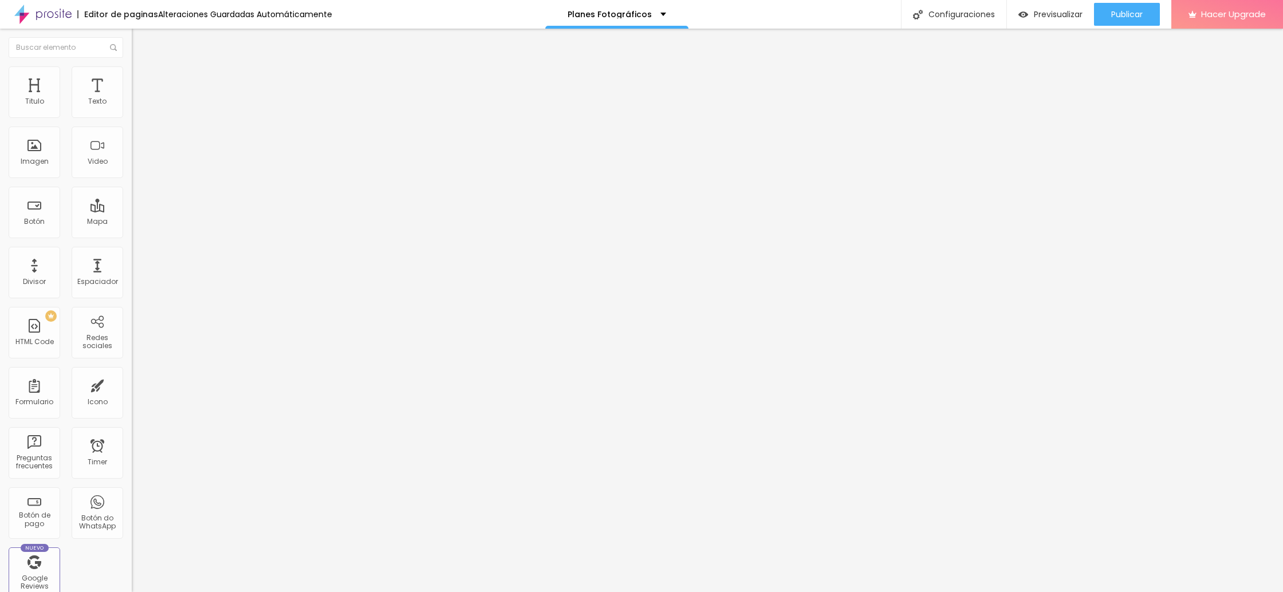
type input "46"
type input "52"
type input "56"
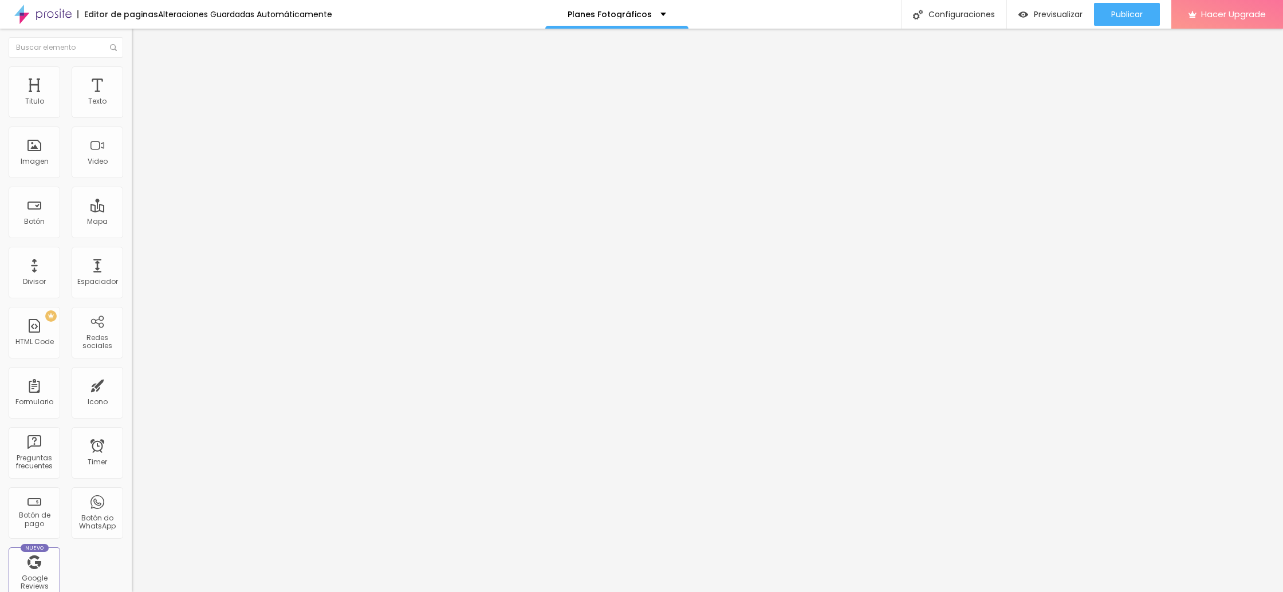
type input "58"
type input "60"
type input "59"
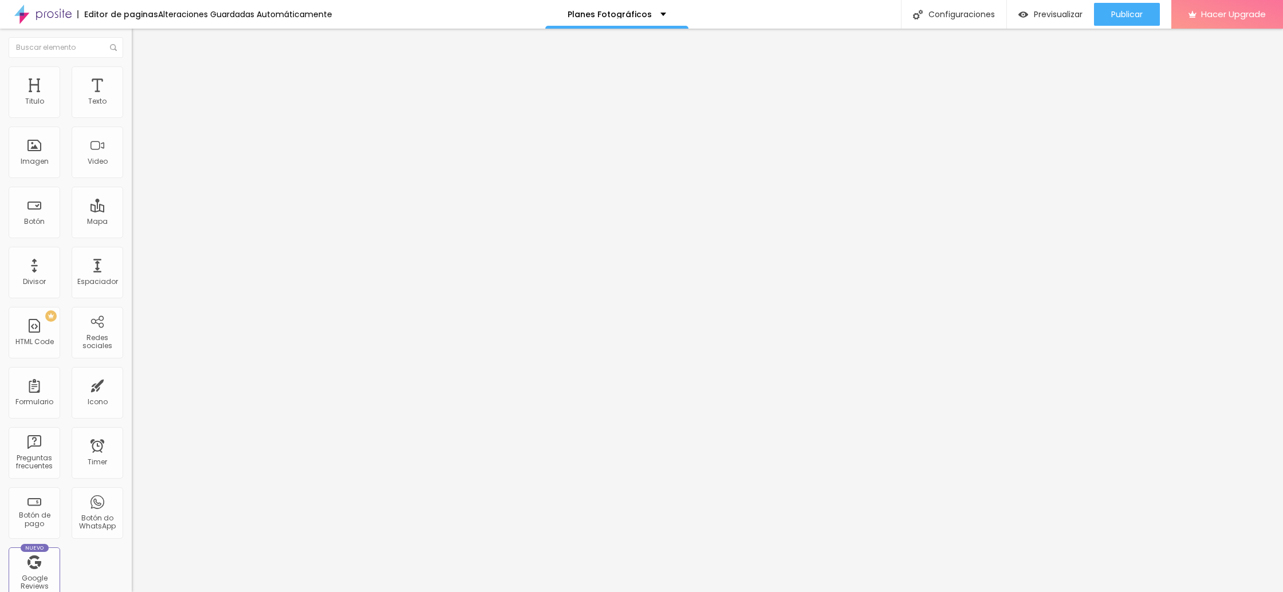
type input "59"
type input "56"
type input "54"
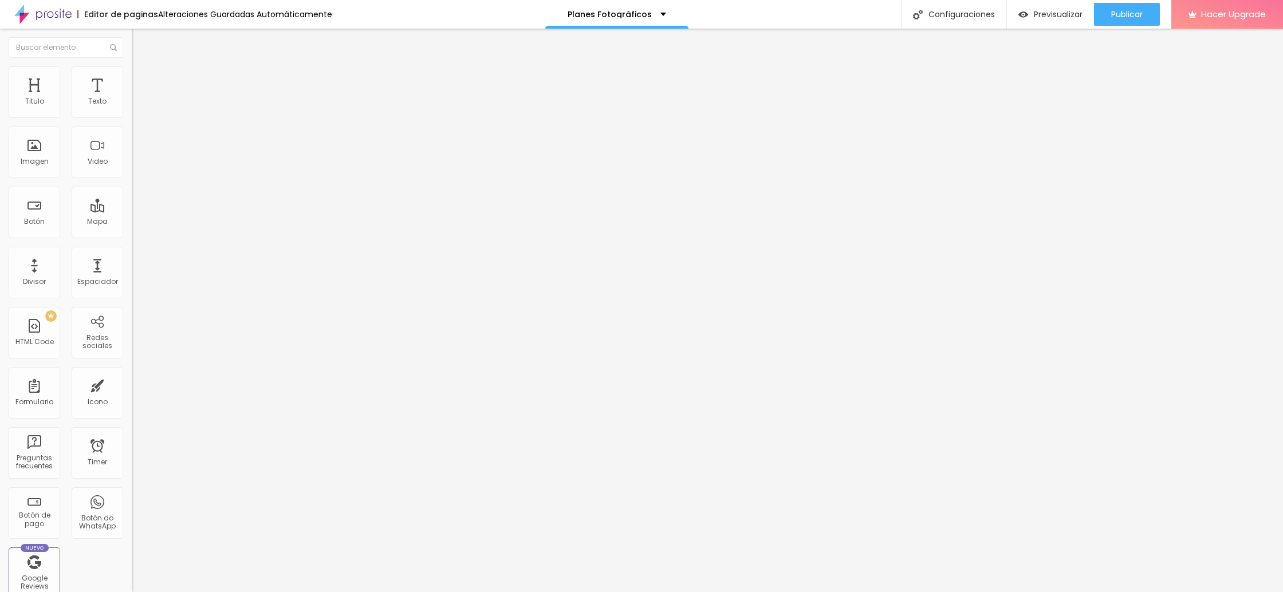
type input "52"
type input "48"
type input "47"
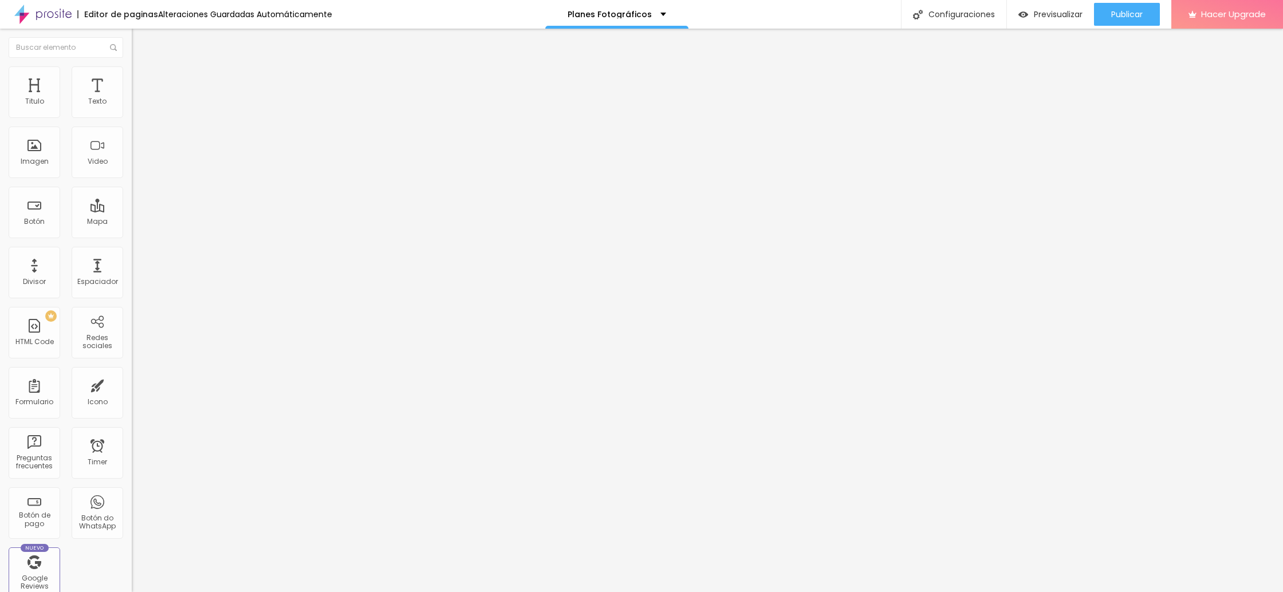
type input "47"
type input "45"
drag, startPoint x: 44, startPoint y: 112, endPoint x: 36, endPoint y: 112, distance: 7.5
click at [132, 211] on input "range" at bounding box center [169, 215] width 74 height 9
click at [132, 65] on img at bounding box center [137, 60] width 10 height 10
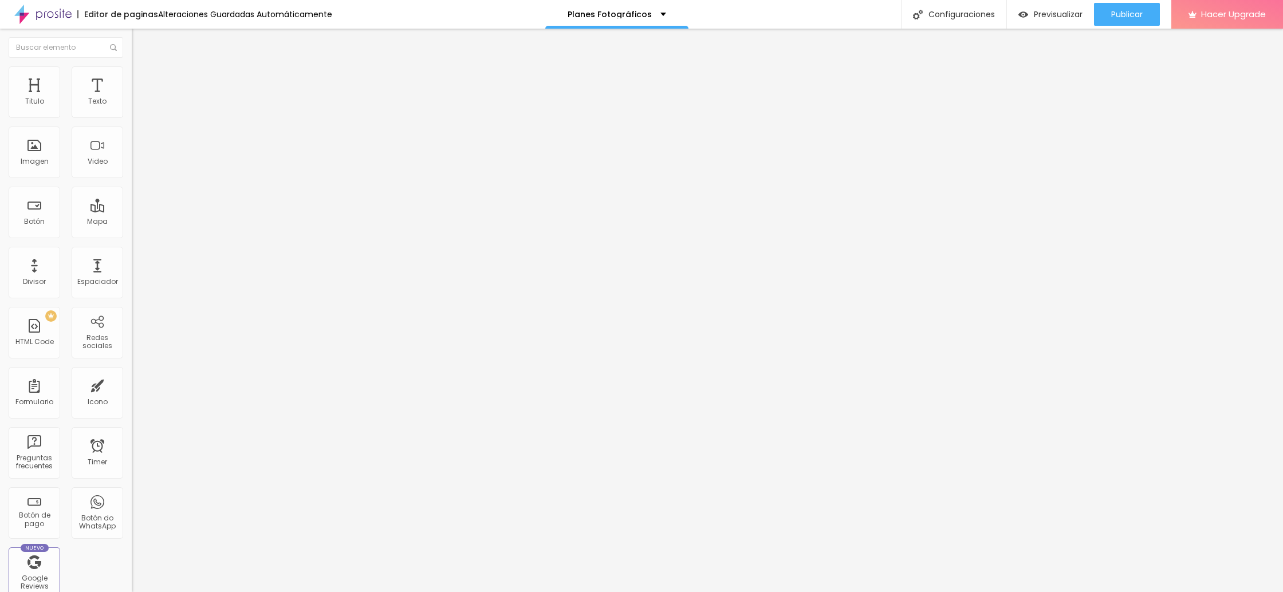
click at [136, 107] on icon "button" at bounding box center [139, 103] width 7 height 7
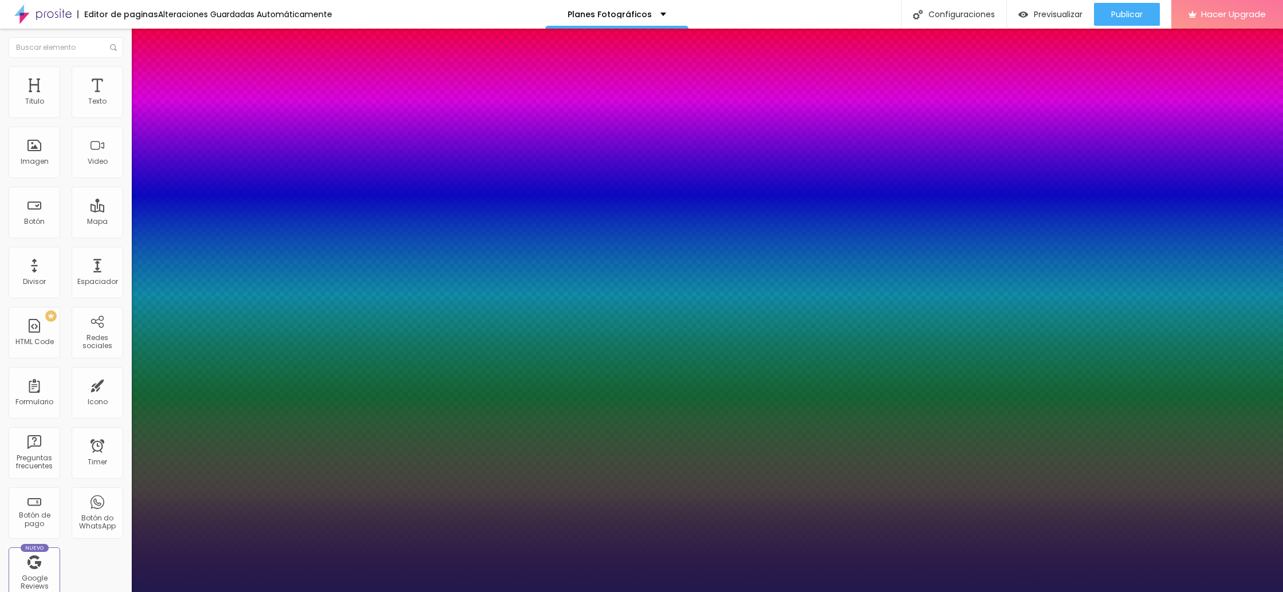
drag, startPoint x: 148, startPoint y: 221, endPoint x: 162, endPoint y: 223, distance: 14.4
drag, startPoint x: 147, startPoint y: 249, endPoint x: 162, endPoint y: 251, distance: 15.6
drag, startPoint x: 154, startPoint y: 195, endPoint x: 169, endPoint y: 197, distance: 15.0
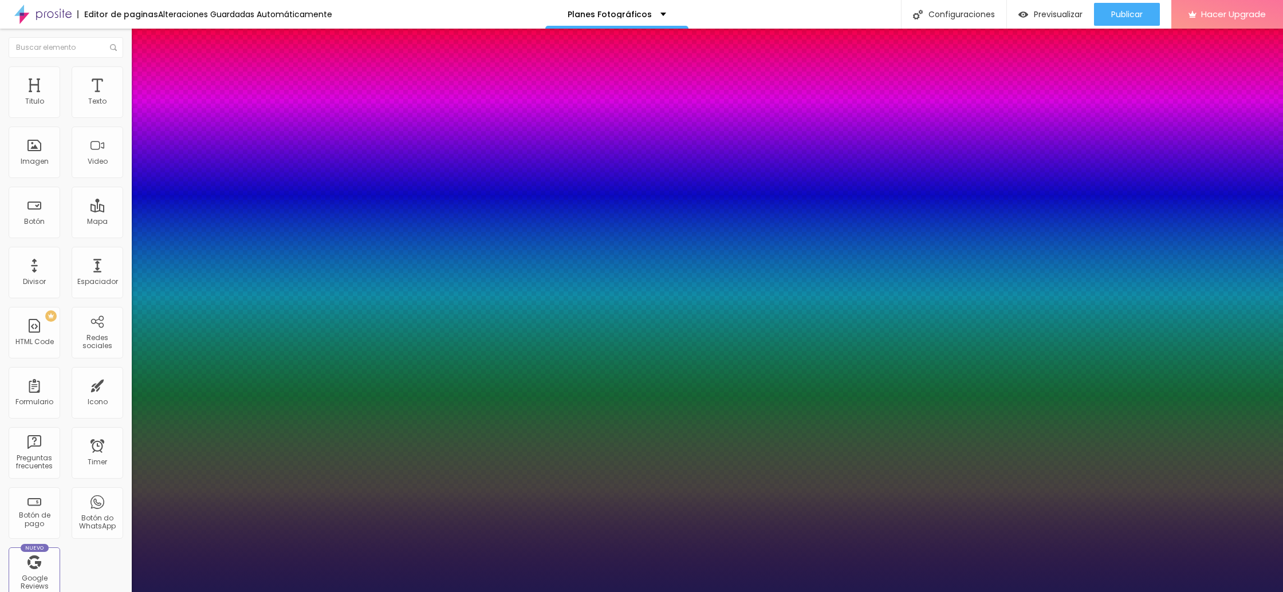
drag, startPoint x: 188, startPoint y: 275, endPoint x: 176, endPoint y: 275, distance: 12.0
click at [668, 592] on div at bounding box center [641, 592] width 1283 height 0
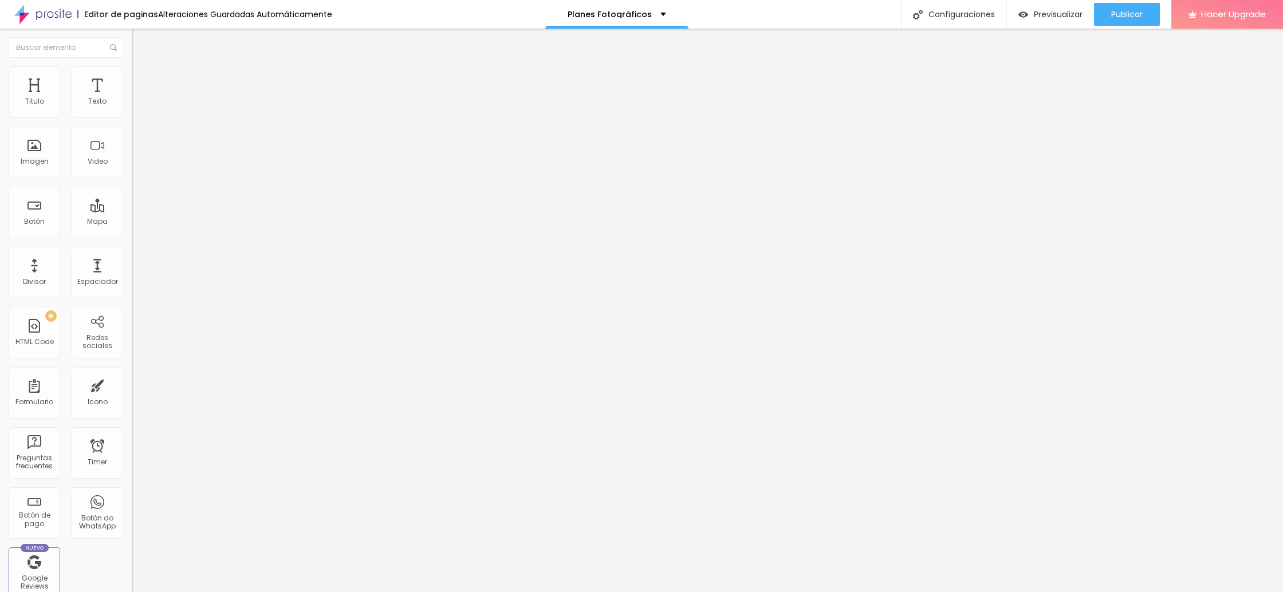
click at [139, 95] on icon "button" at bounding box center [141, 90] width 5 height 8
click at [137, 105] on icon "button" at bounding box center [139, 103] width 5 height 5
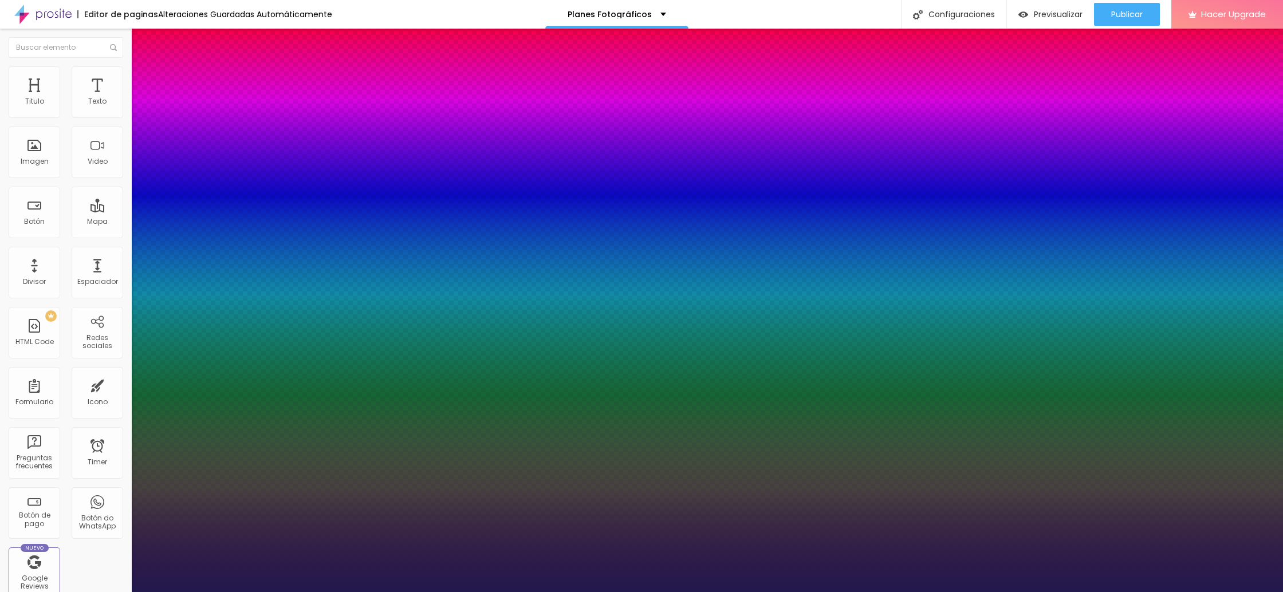
drag, startPoint x: 153, startPoint y: 190, endPoint x: 163, endPoint y: 193, distance: 10.1
drag, startPoint x: 151, startPoint y: 193, endPoint x: 175, endPoint y: 197, distance: 23.8
drag, startPoint x: 146, startPoint y: 222, endPoint x: 153, endPoint y: 223, distance: 7.0
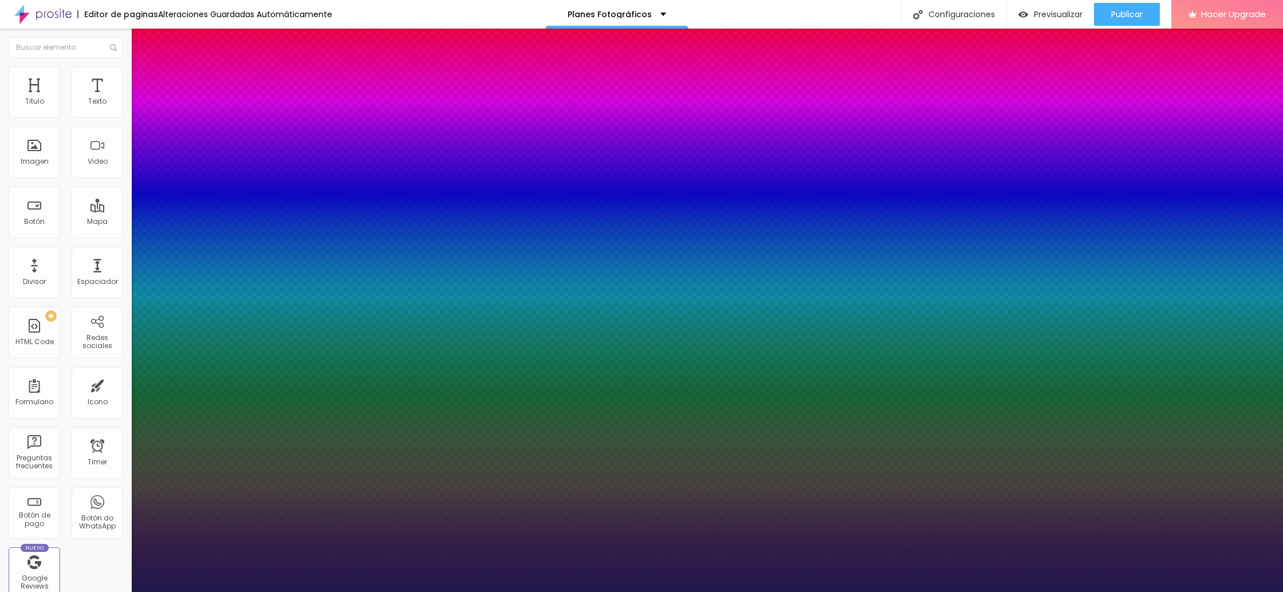
drag, startPoint x: 151, startPoint y: 247, endPoint x: 179, endPoint y: 251, distance: 29.0
click at [649, 592] on div at bounding box center [641, 592] width 1283 height 0
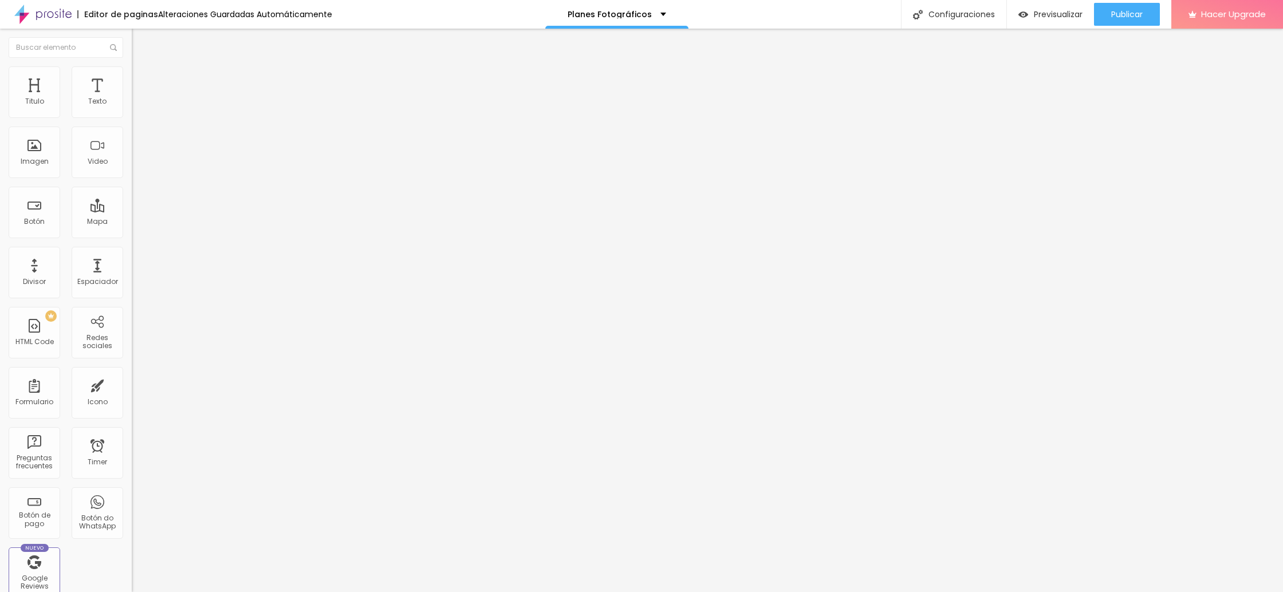
click at [132, 104] on span "Completo" at bounding box center [149, 100] width 35 height 10
click at [132, 111] on span "Boxed" at bounding box center [143, 106] width 22 height 10
click at [132, 122] on span "Completo" at bounding box center [149, 117] width 35 height 10
click at [132, 76] on li "Estilo" at bounding box center [198, 71] width 132 height 11
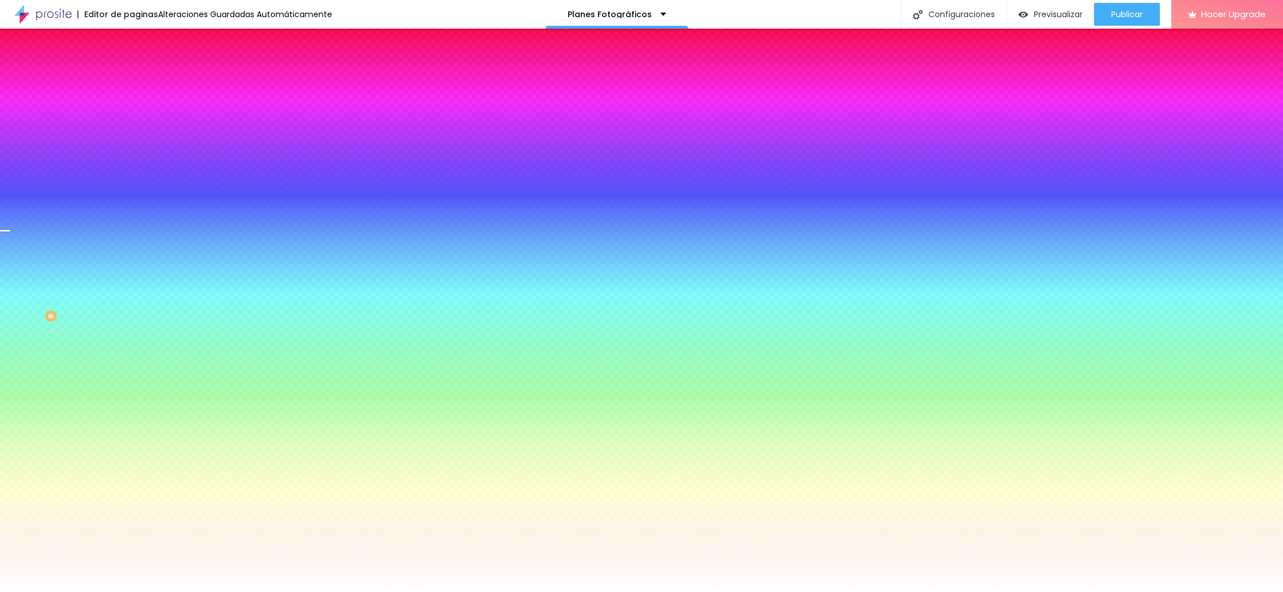
click at [132, 119] on span "Parallax" at bounding box center [146, 114] width 28 height 10
click at [132, 126] on span "Ninguno" at bounding box center [147, 121] width 30 height 10
click at [132, 119] on span "Ninguno" at bounding box center [147, 114] width 30 height 10
click at [132, 137] on span "Parallax" at bounding box center [146, 132] width 28 height 10
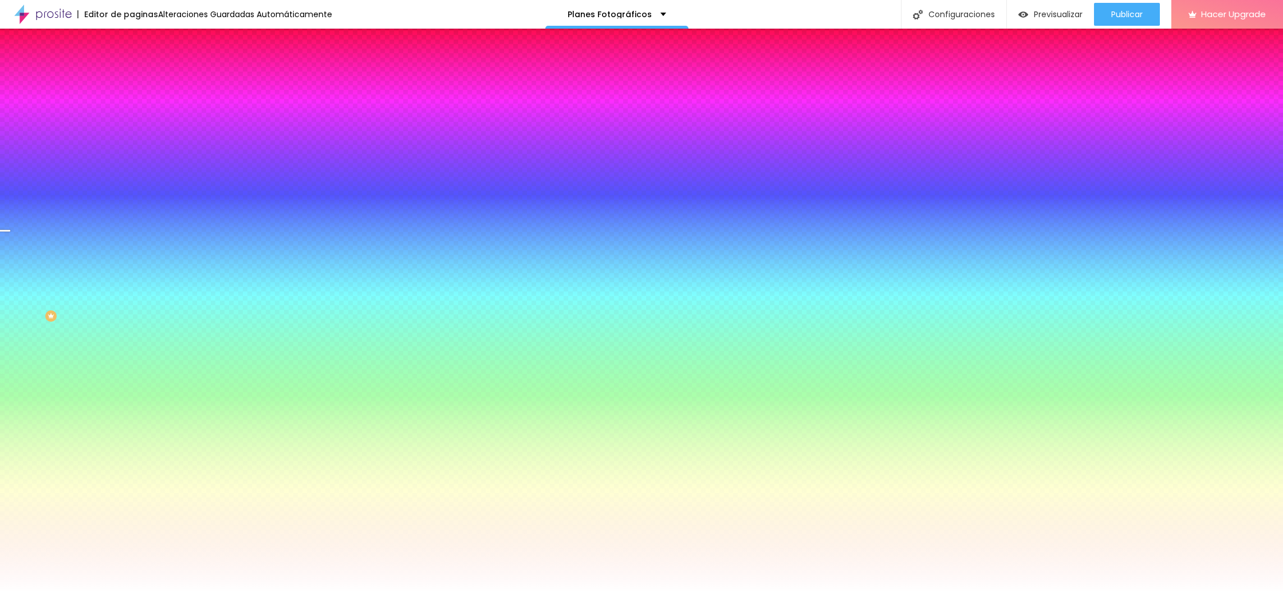
click at [132, 78] on li "Avanzado" at bounding box center [198, 83] width 132 height 11
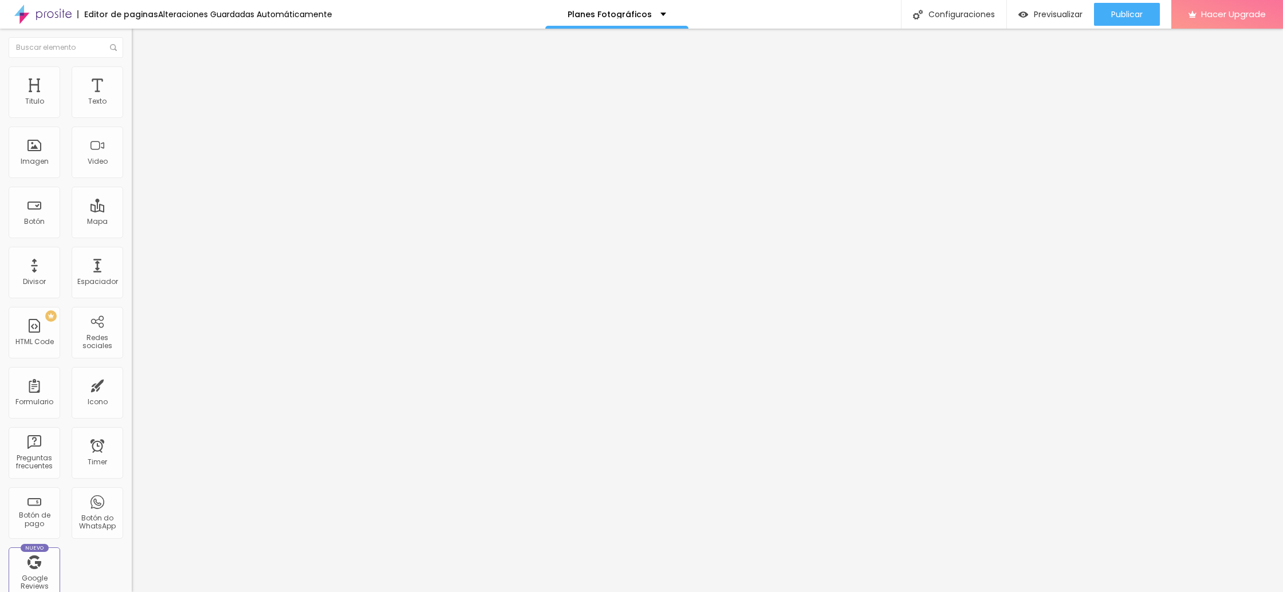
drag, startPoint x: 73, startPoint y: 111, endPoint x: 61, endPoint y: 124, distance: 18.6
click at [132, 222] on input "range" at bounding box center [169, 226] width 74 height 9
drag, startPoint x: 70, startPoint y: 135, endPoint x: 129, endPoint y: 183, distance: 76.1
click at [132, 384] on input "range" at bounding box center [169, 388] width 74 height 9
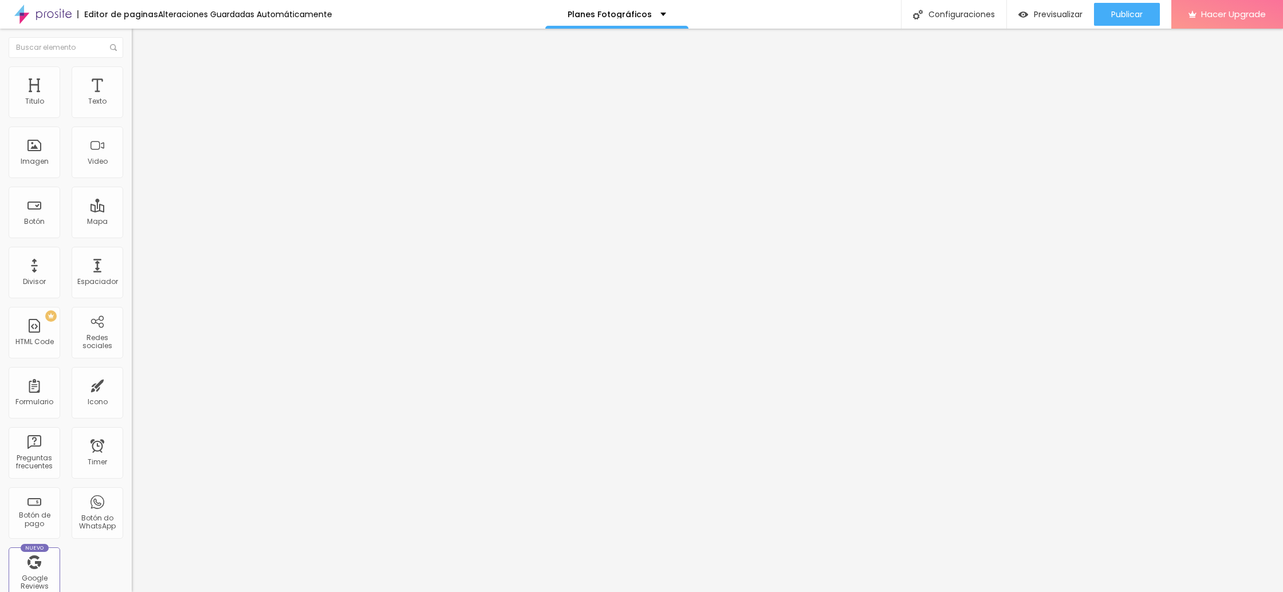
click at [132, 384] on input "range" at bounding box center [169, 388] width 74 height 9
click at [1054, 10] on span "Previsualizar" at bounding box center [1058, 14] width 49 height 9
click at [1127, 18] on span "Publicar" at bounding box center [1127, 14] width 32 height 9
click at [1129, 7] on div "Publicar" at bounding box center [1127, 14] width 32 height 23
drag, startPoint x: 1119, startPoint y: 24, endPoint x: 1126, endPoint y: 11, distance: 14.6
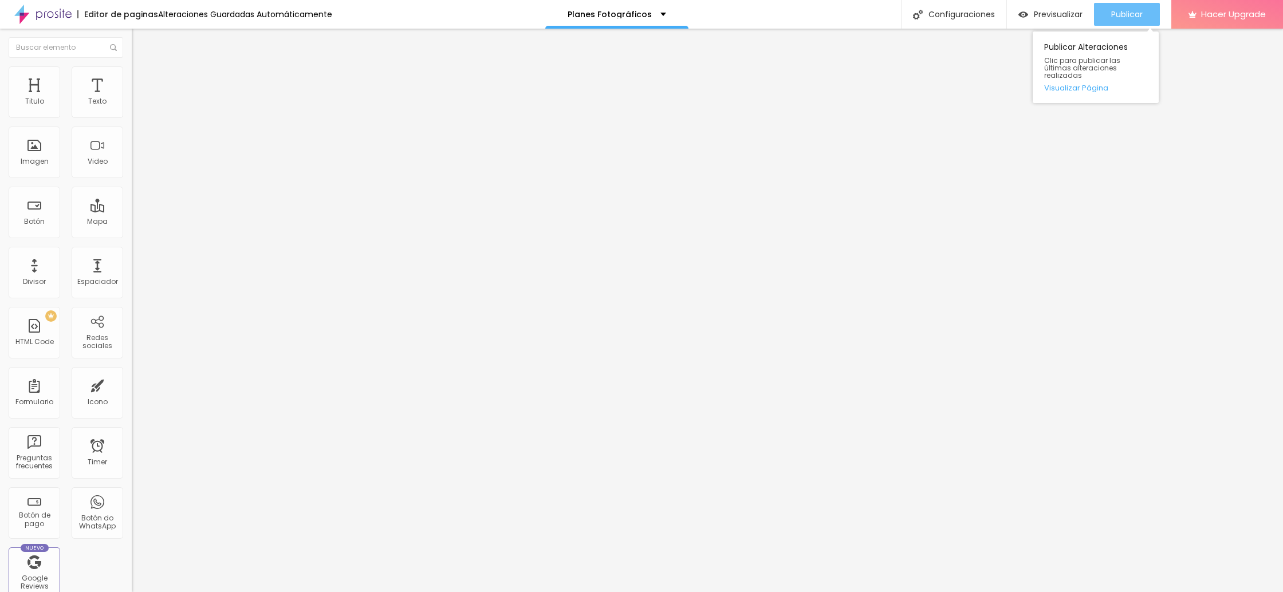
click at [1119, 23] on div "Publicar" at bounding box center [1127, 14] width 32 height 23
